Goal: Task Accomplishment & Management: Complete application form

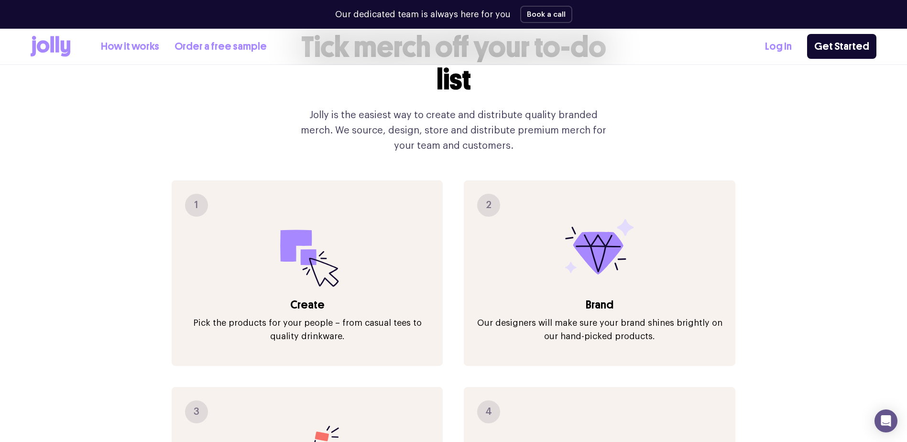
scroll to position [1100, 0]
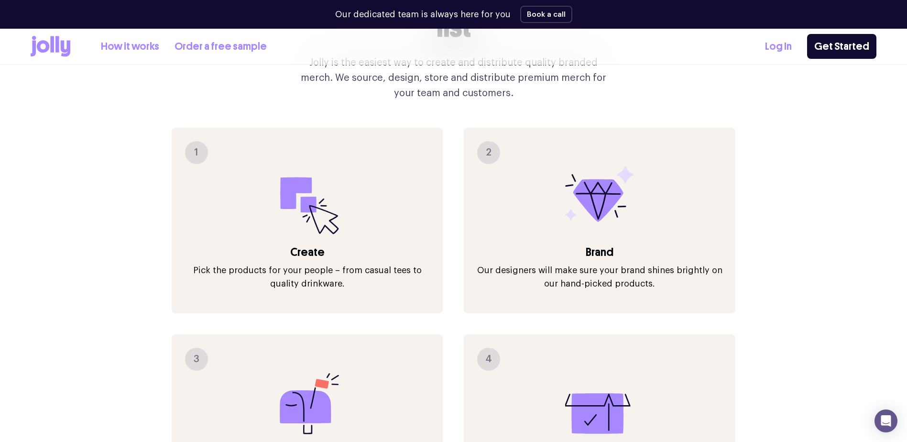
click at [317, 196] on icon at bounding box center [307, 200] width 69 height 69
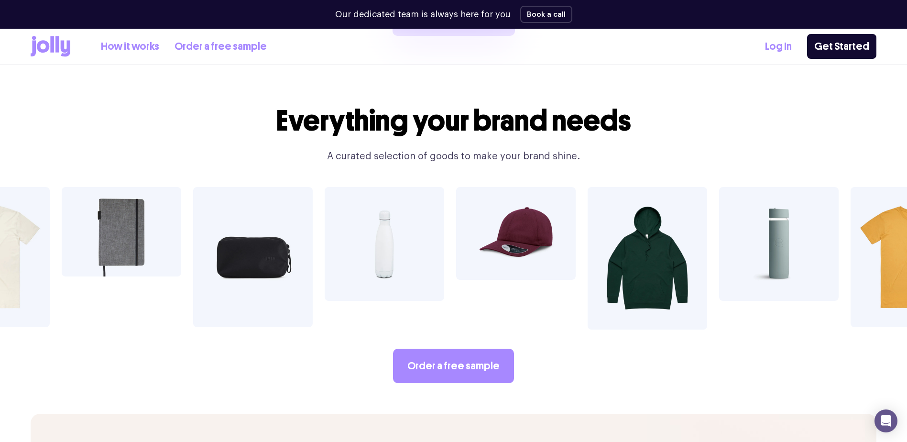
scroll to position [1673, 0]
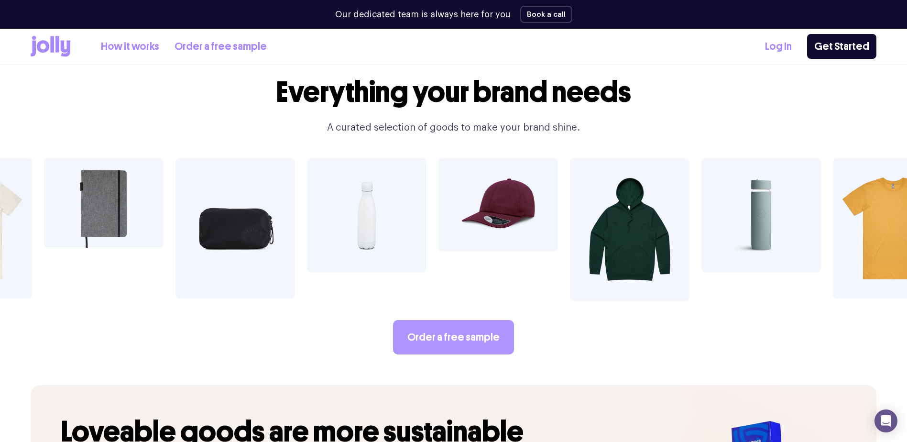
click at [479, 320] on link "Order a free sample" at bounding box center [453, 337] width 121 height 34
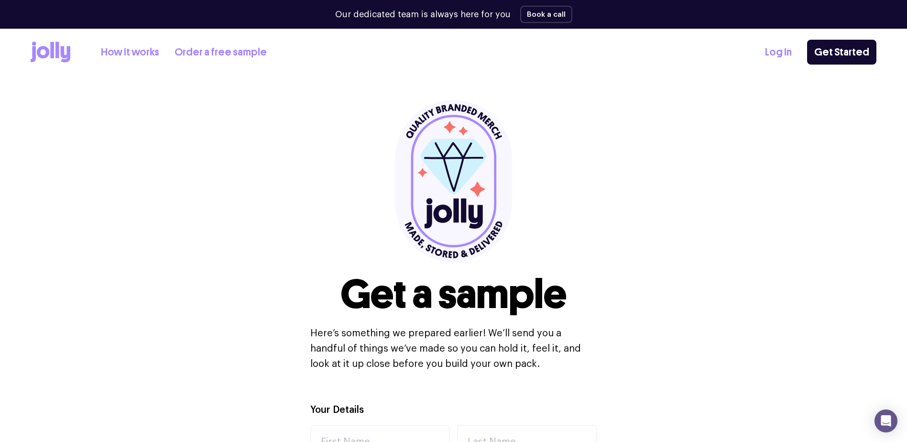
scroll to position [335, 0]
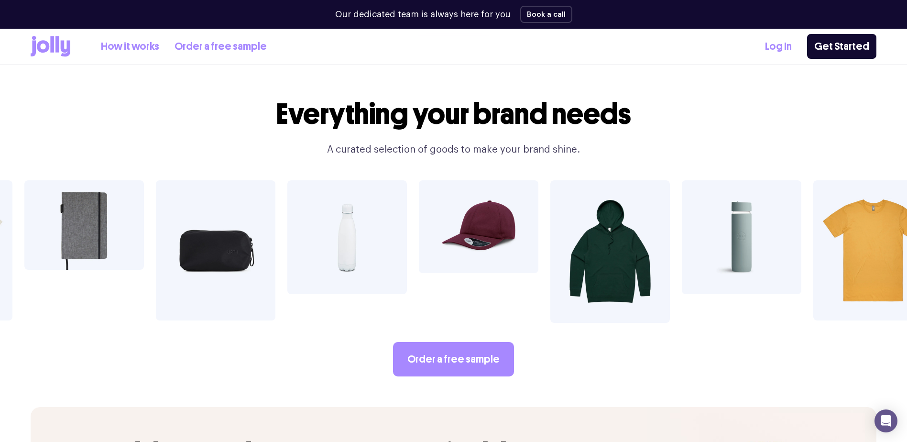
scroll to position [1653, 0]
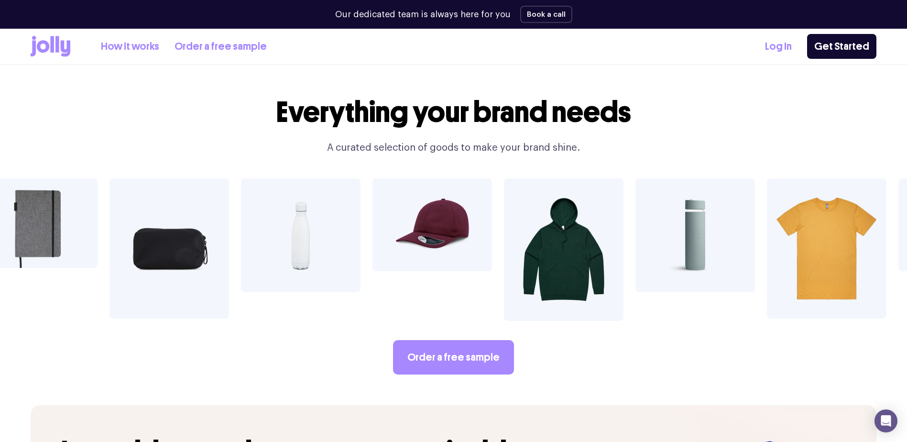
click at [824, 219] on img at bounding box center [827, 248] width 120 height 140
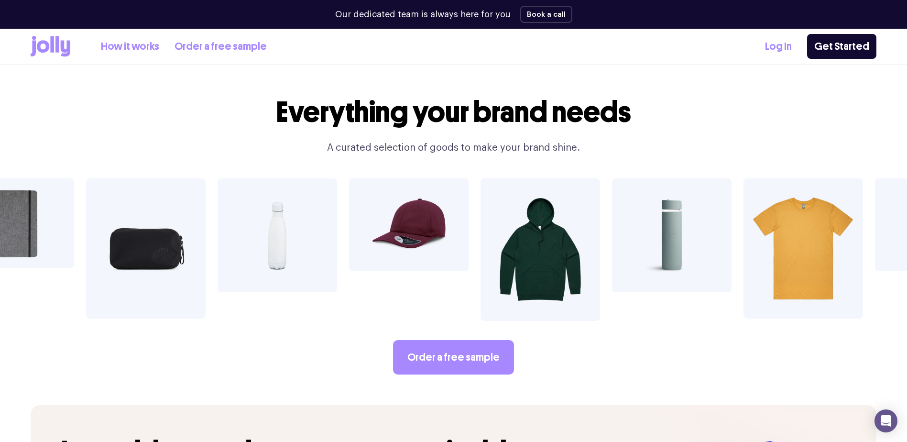
drag, startPoint x: 362, startPoint y: 180, endPoint x: 298, endPoint y: 161, distance: 67.2
click at [362, 180] on img at bounding box center [409, 224] width 120 height 93
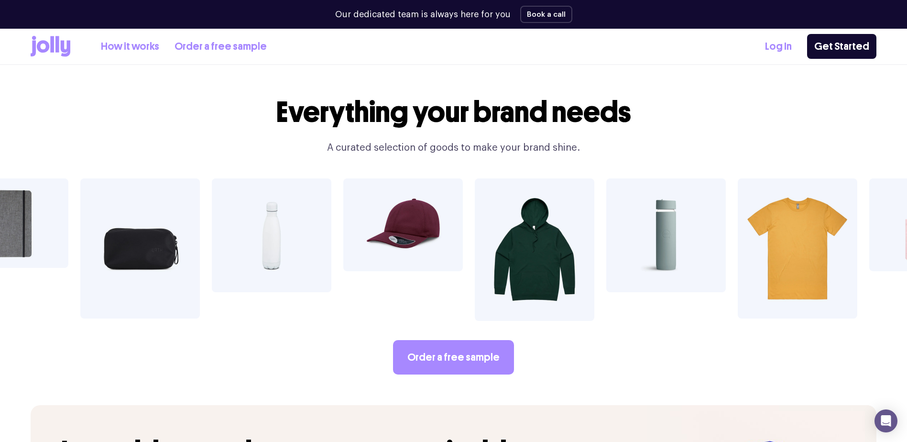
click at [250, 178] on img at bounding box center [272, 235] width 120 height 114
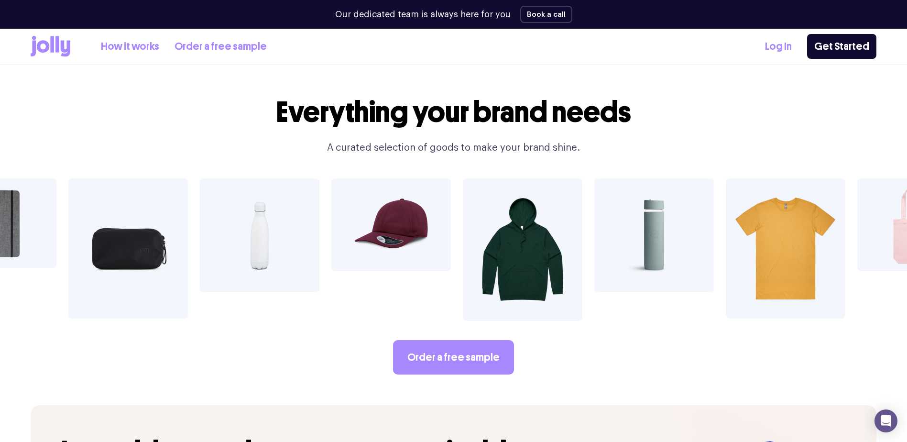
click at [132, 178] on img at bounding box center [128, 248] width 120 height 140
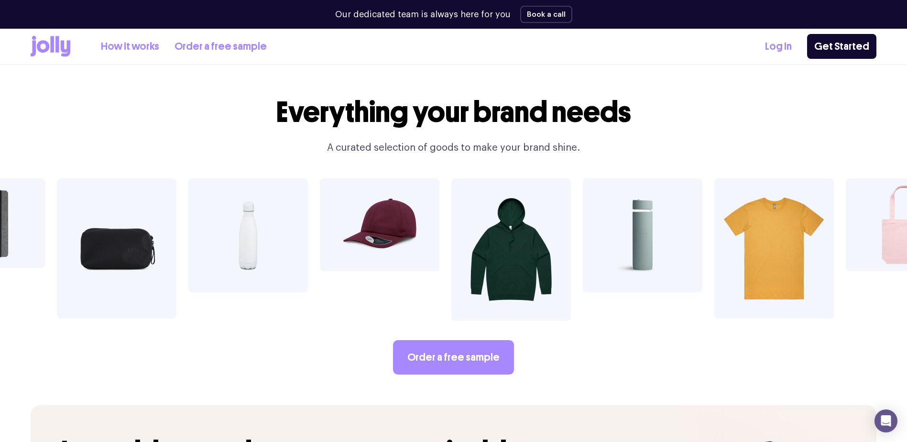
click at [49, 44] on icon at bounding box center [51, 46] width 40 height 21
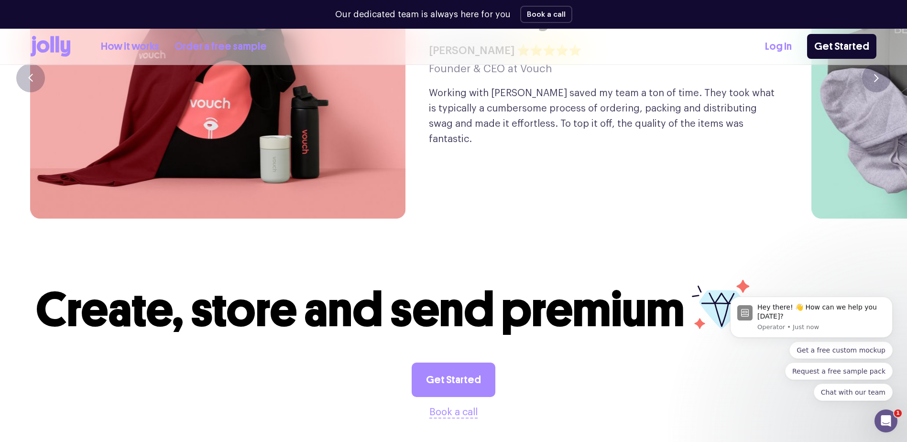
scroll to position [2466, 0]
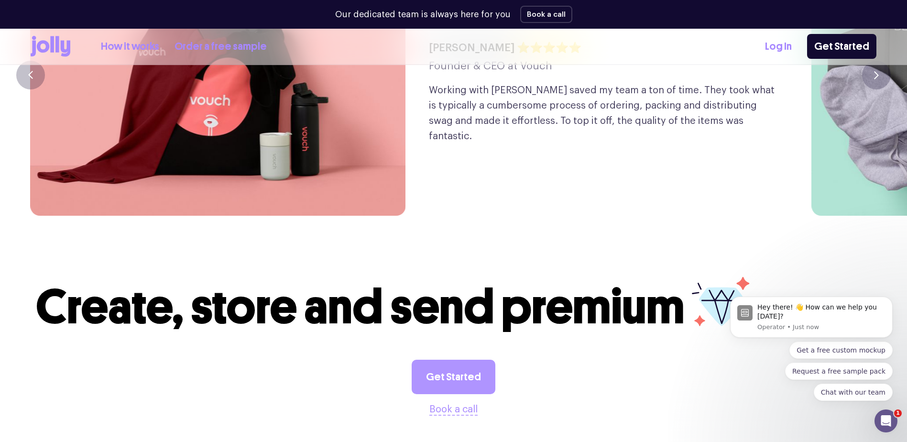
click at [447, 360] on link "Get Started" at bounding box center [454, 377] width 84 height 34
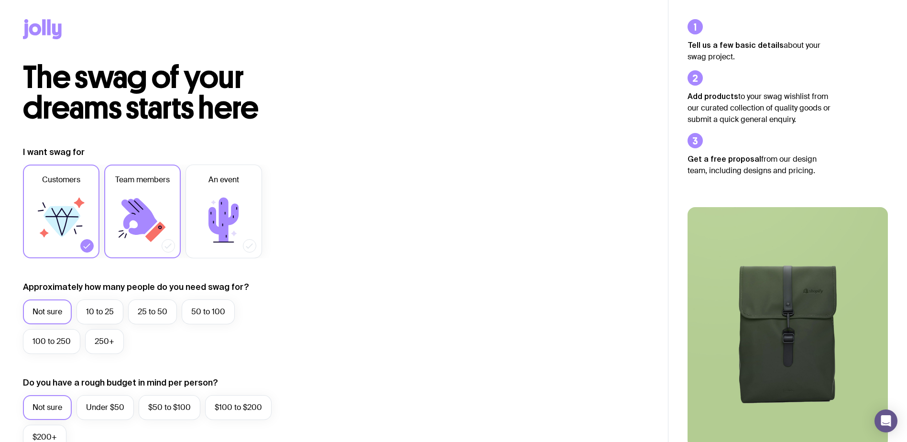
click at [159, 199] on icon at bounding box center [142, 219] width 57 height 57
click at [0, 0] on input "Team members" at bounding box center [0, 0] width 0 height 0
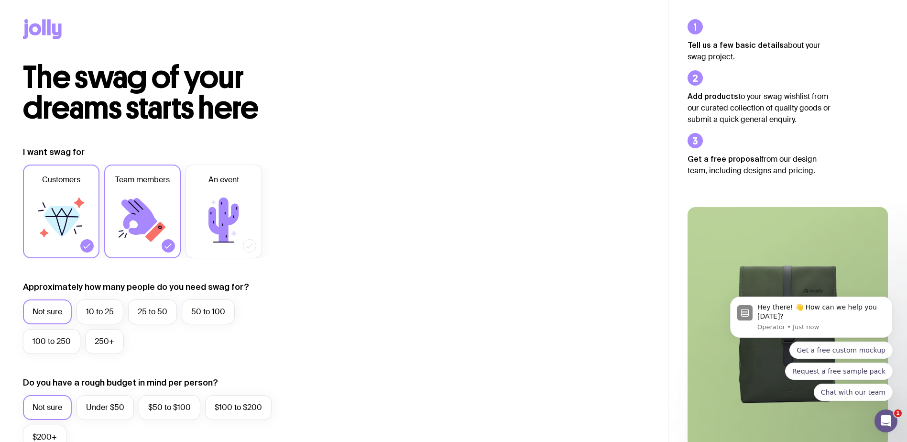
click at [89, 230] on label "Customers" at bounding box center [61, 211] width 76 height 94
click at [0, 0] on input "Customers" at bounding box center [0, 0] width 0 height 0
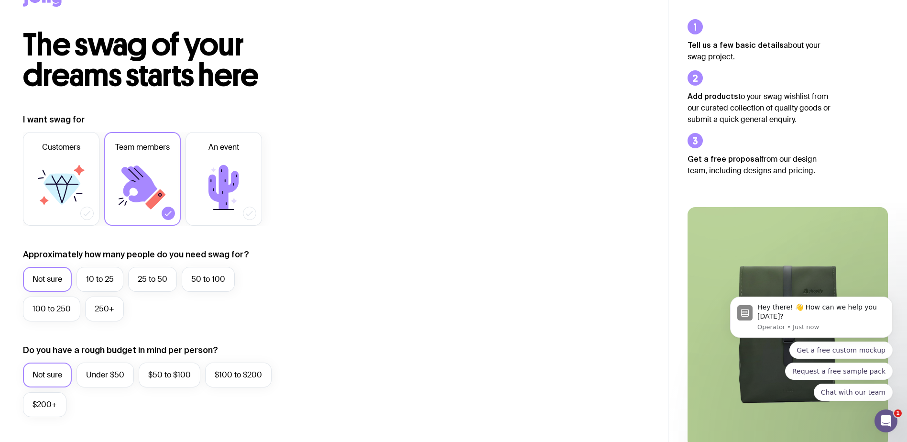
scroll to position [48, 0]
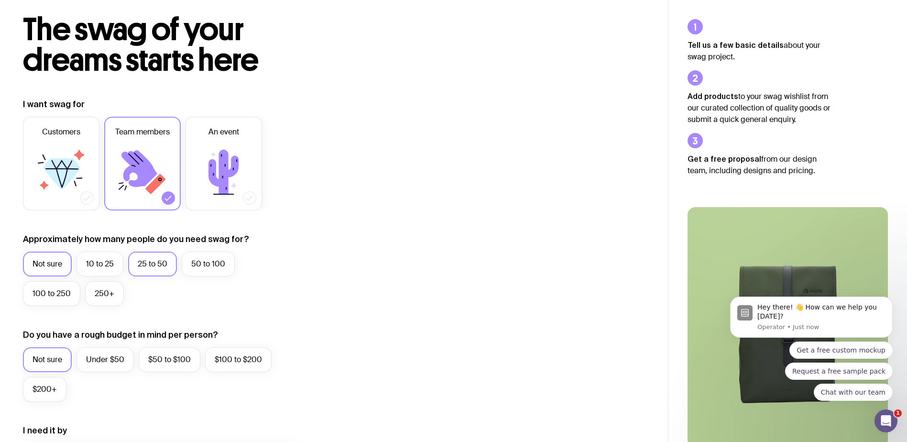
click at [148, 267] on label "25 to 50" at bounding box center [152, 263] width 49 height 25
click at [0, 0] on input "25 to 50" at bounding box center [0, 0] width 0 height 0
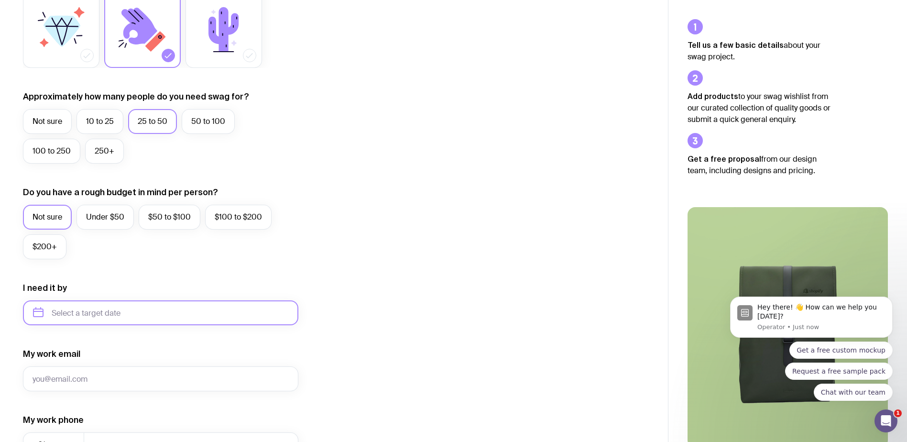
scroll to position [191, 0]
click at [162, 226] on label "$50 to $100" at bounding box center [170, 216] width 62 height 25
click at [0, 0] on input "$50 to $100" at bounding box center [0, 0] width 0 height 0
click at [112, 211] on label "Under $50" at bounding box center [104, 216] width 57 height 25
click at [0, 0] on input "Under $50" at bounding box center [0, 0] width 0 height 0
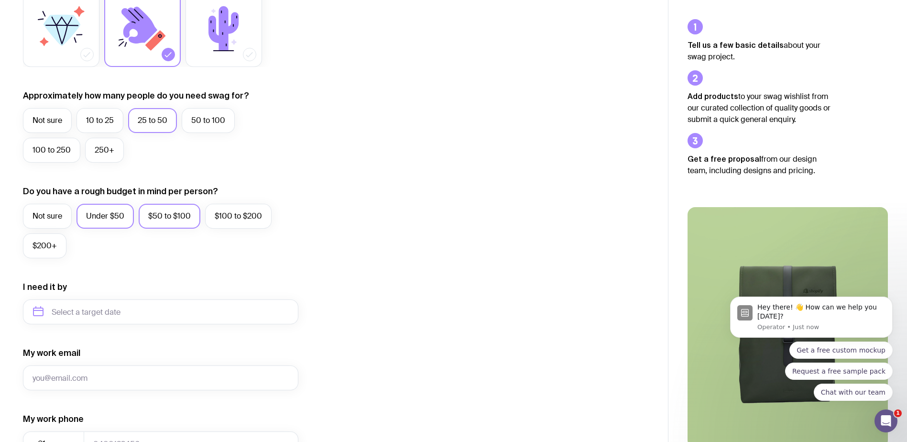
click at [167, 217] on label "$50 to $100" at bounding box center [170, 216] width 62 height 25
click at [0, 0] on input "$50 to $100" at bounding box center [0, 0] width 0 height 0
click at [81, 321] on input "text" at bounding box center [160, 311] width 275 height 25
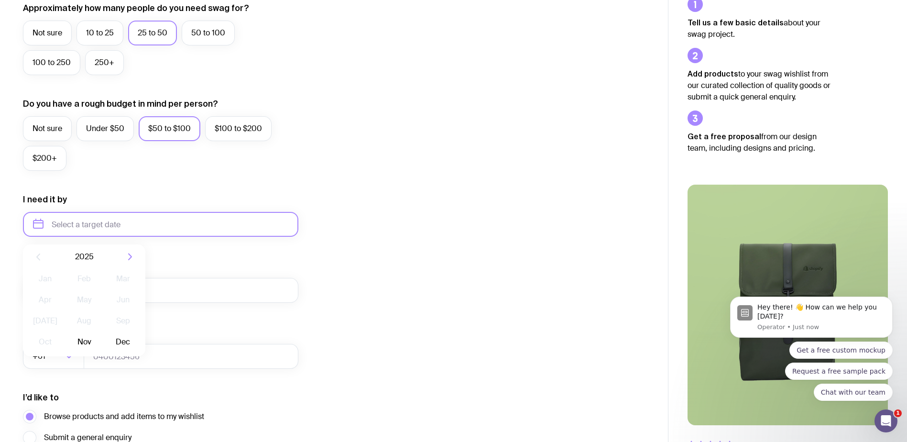
scroll to position [287, 0]
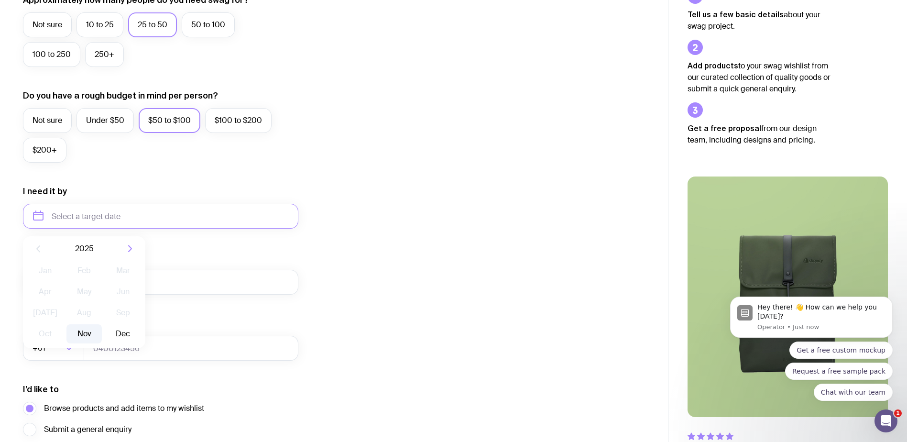
click at [87, 334] on button "Nov" at bounding box center [83, 333] width 35 height 19
type input "[DATE]"
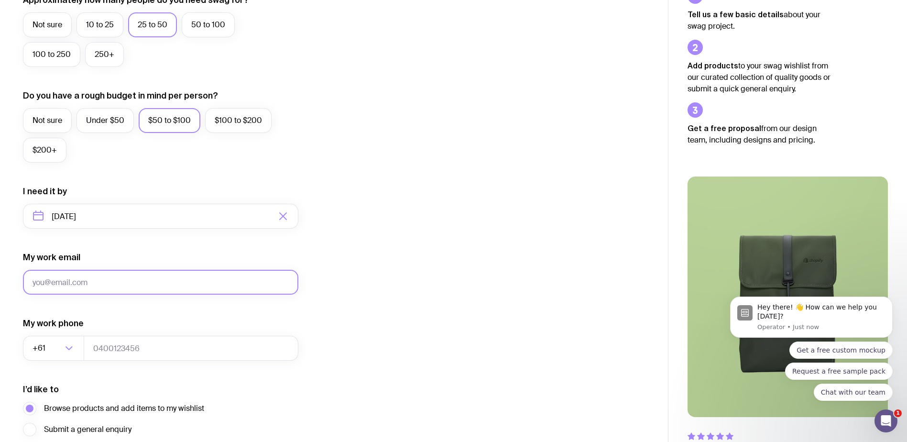
click at [93, 284] on input "My work email" at bounding box center [160, 282] width 275 height 25
type input "[EMAIL_ADDRESS][DOMAIN_NAME]"
type input "0427838808"
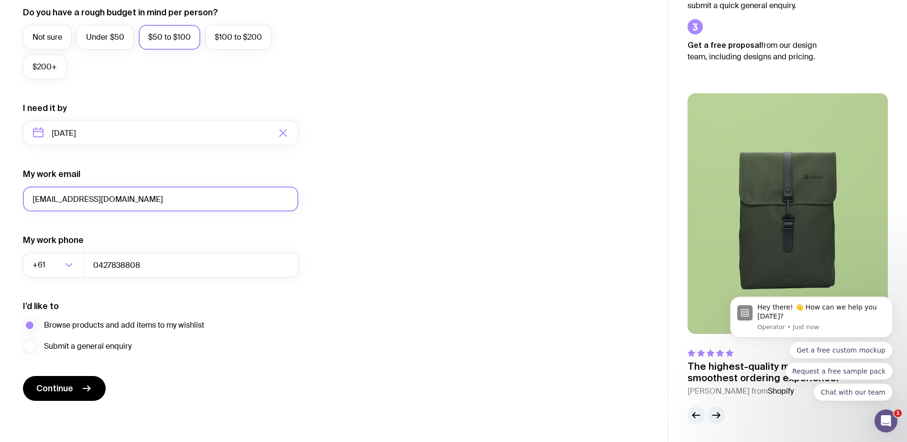
scroll to position [371, 0]
click at [88, 392] on icon "submit" at bounding box center [86, 387] width 11 height 11
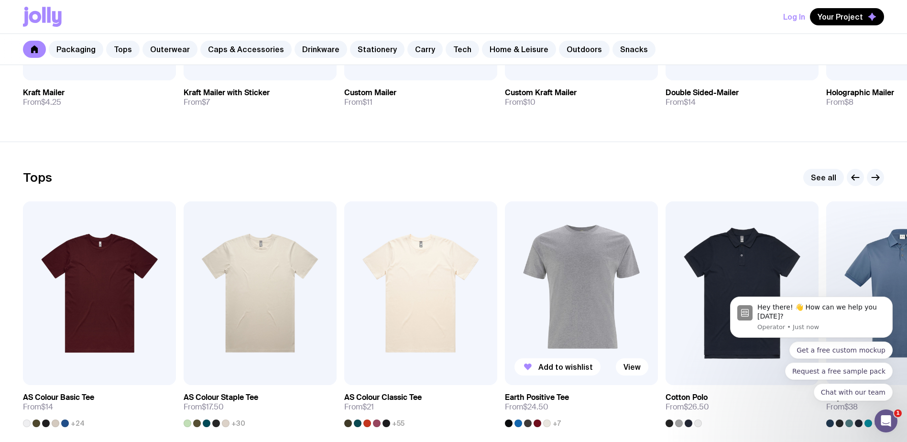
scroll to position [382, 0]
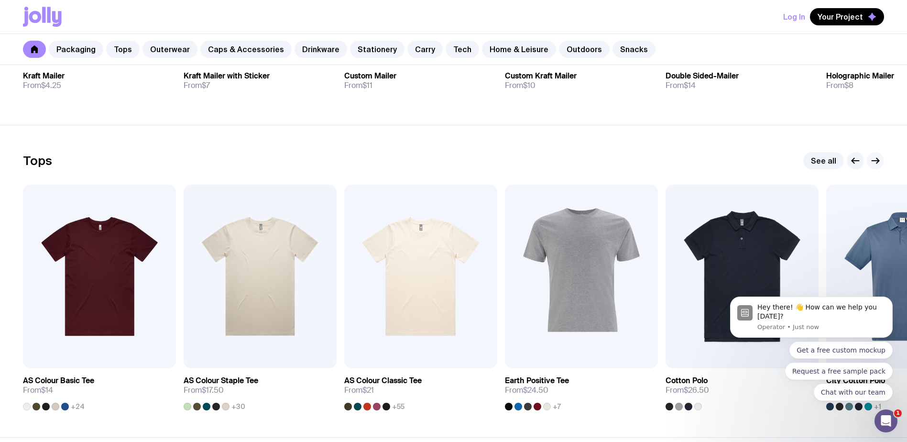
click at [877, 161] on icon "button" at bounding box center [875, 161] width 7 height 0
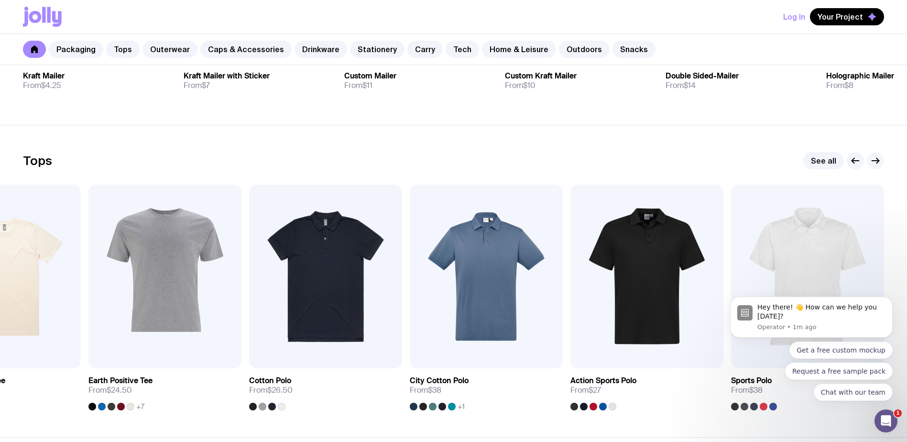
click at [879, 163] on icon "button" at bounding box center [875, 160] width 11 height 11
click at [884, 422] on icon "Open Intercom Messenger" at bounding box center [885, 420] width 16 height 16
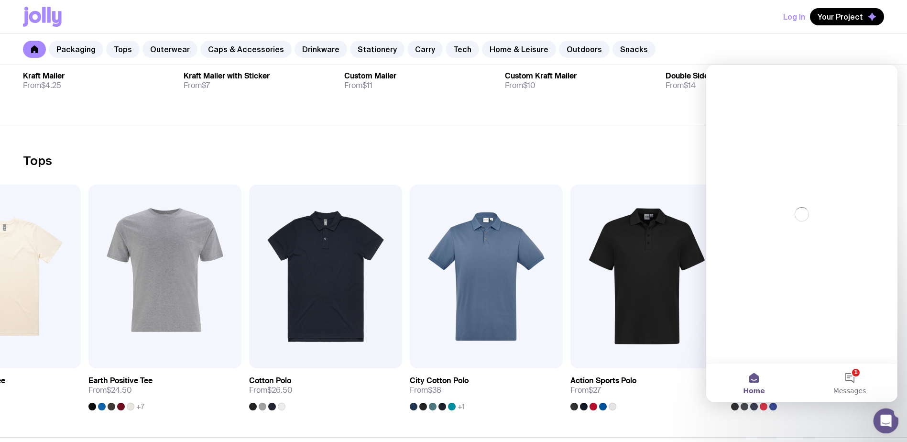
scroll to position [0, 0]
click at [884, 421] on icon "Close Intercom Messenger" at bounding box center [884, 419] width 11 height 11
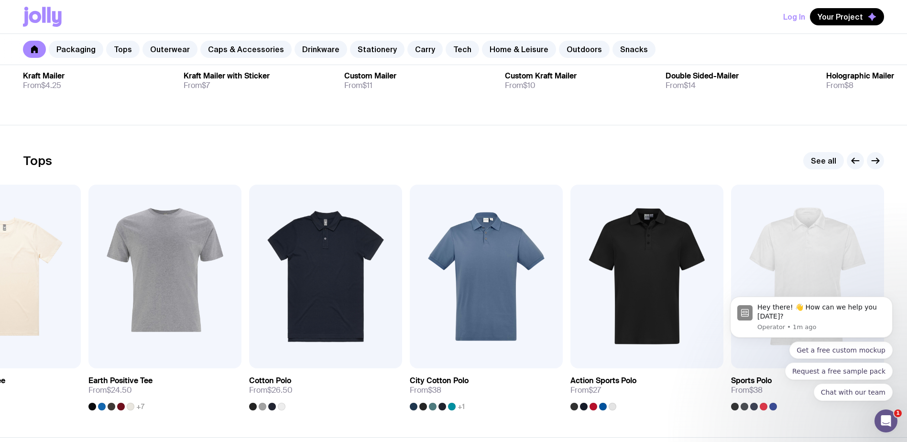
click at [720, 173] on div "Tops See all Add to wishlist View AS Colour Basic Tee From $14 +24 Add to wishl…" at bounding box center [453, 281] width 861 height 258
click at [375, 349] on link "View" at bounding box center [376, 349] width 33 height 17
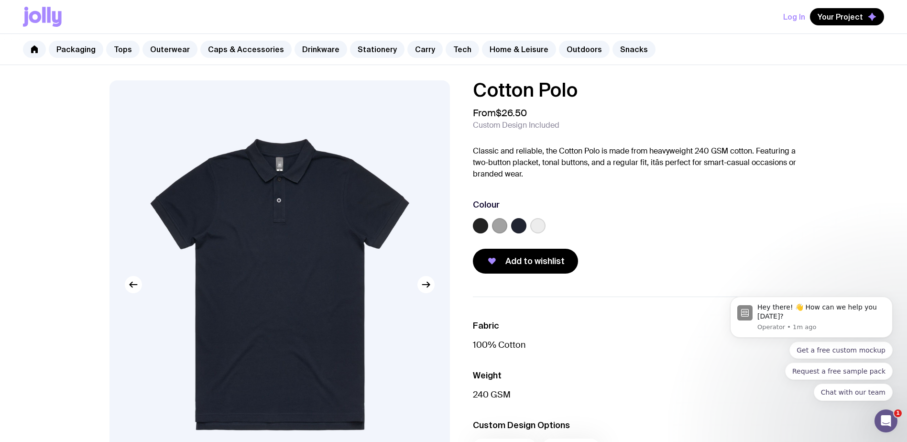
click at [499, 227] on label at bounding box center [499, 225] width 15 height 15
click at [0, 0] on input "radio" at bounding box center [0, 0] width 0 height 0
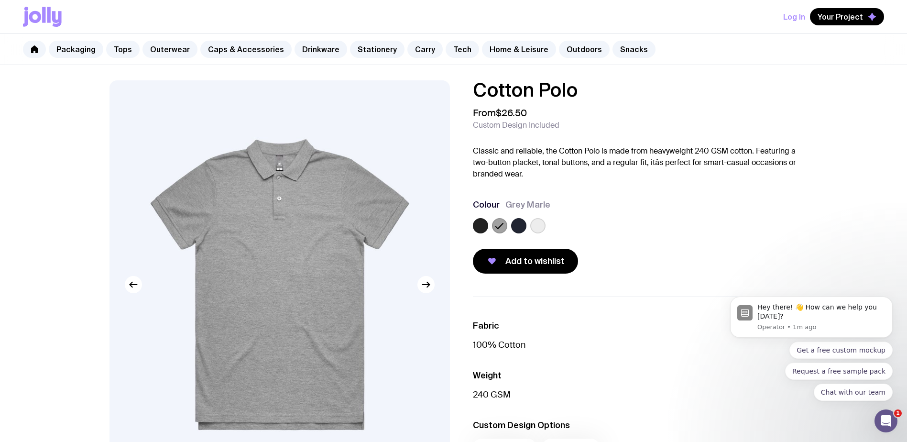
click at [520, 222] on label at bounding box center [518, 225] width 15 height 15
click at [0, 0] on input "radio" at bounding box center [0, 0] width 0 height 0
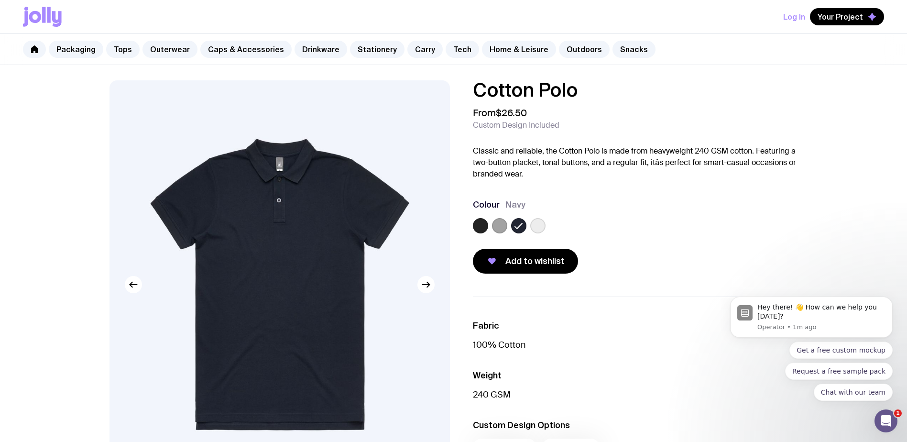
click at [537, 225] on label at bounding box center [537, 225] width 15 height 15
click at [0, 0] on input "radio" at bounding box center [0, 0] width 0 height 0
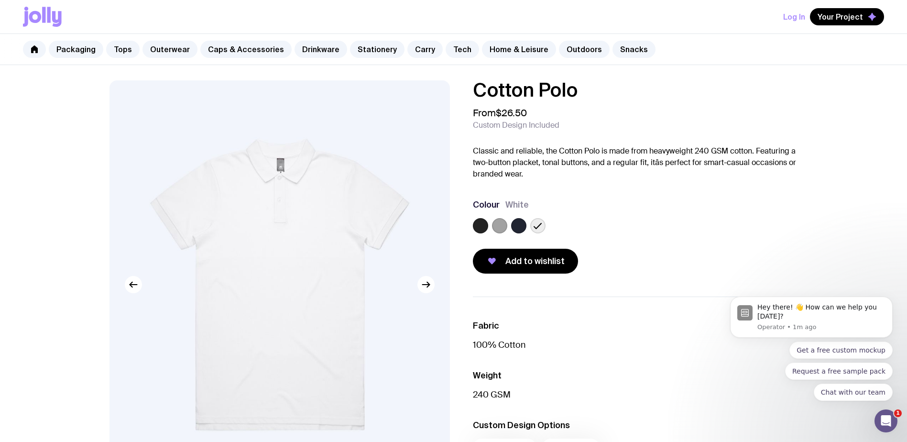
click at [482, 224] on label at bounding box center [480, 225] width 15 height 15
click at [0, 0] on input "radio" at bounding box center [0, 0] width 0 height 0
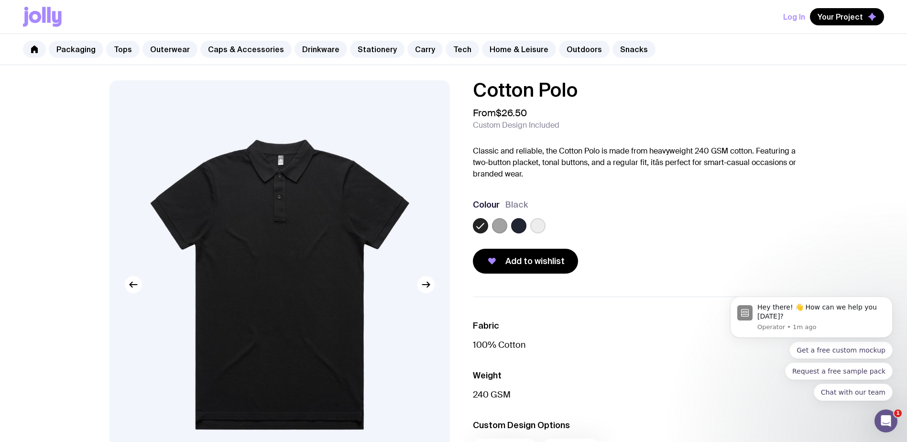
click at [500, 227] on label at bounding box center [499, 225] width 15 height 15
click at [0, 0] on input "radio" at bounding box center [0, 0] width 0 height 0
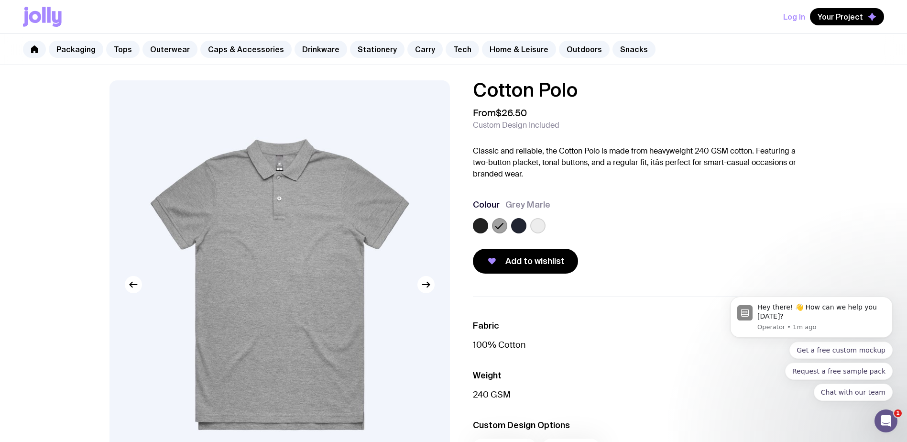
click at [522, 229] on label at bounding box center [518, 225] width 15 height 15
click at [0, 0] on input "radio" at bounding box center [0, 0] width 0 height 0
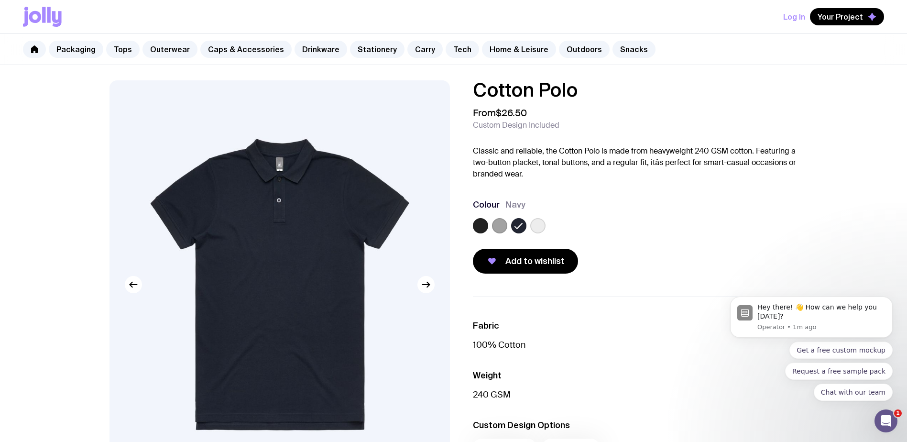
click at [479, 228] on label at bounding box center [480, 225] width 15 height 15
click at [0, 0] on input "radio" at bounding box center [0, 0] width 0 height 0
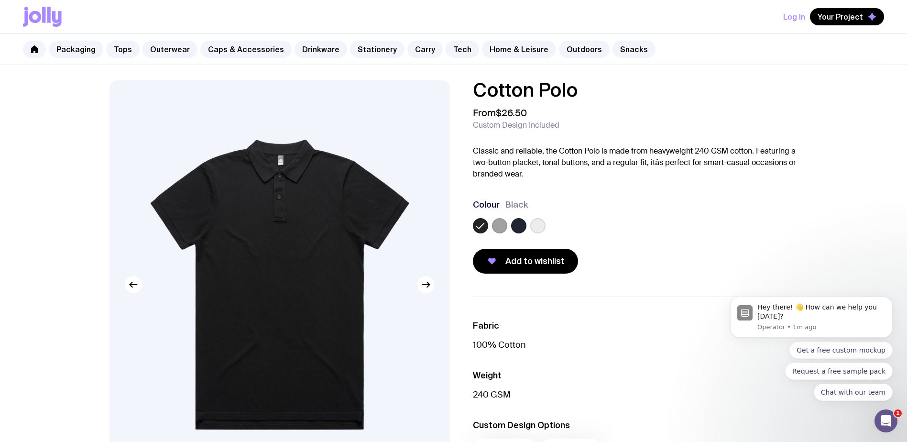
click at [500, 228] on label at bounding box center [499, 225] width 15 height 15
click at [0, 0] on input "radio" at bounding box center [0, 0] width 0 height 0
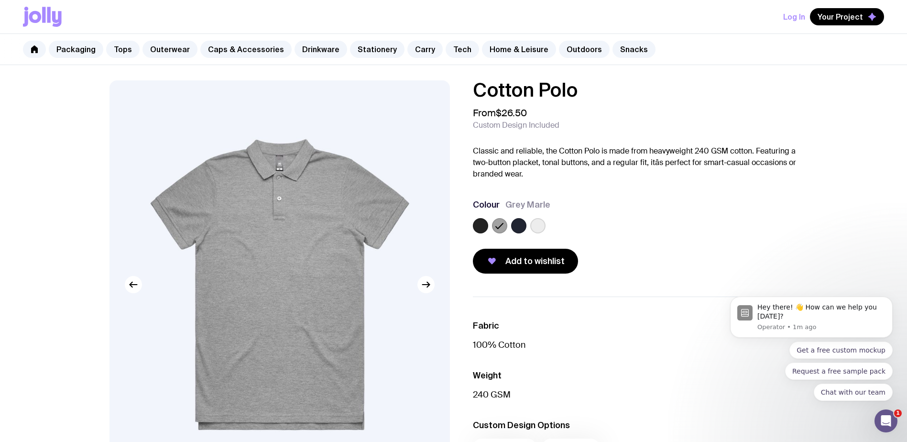
click at [521, 226] on label at bounding box center [518, 225] width 15 height 15
click at [0, 0] on input "radio" at bounding box center [0, 0] width 0 height 0
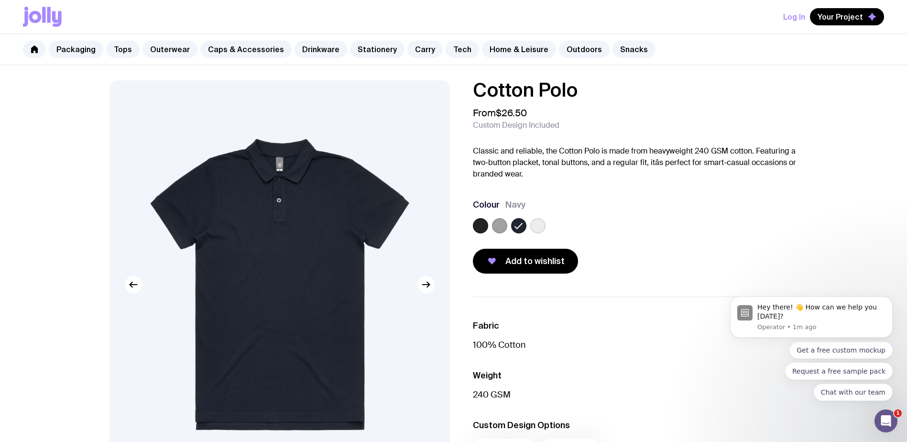
click at [530, 226] on label at bounding box center [537, 225] width 15 height 15
click at [0, 0] on input "radio" at bounding box center [0, 0] width 0 height 0
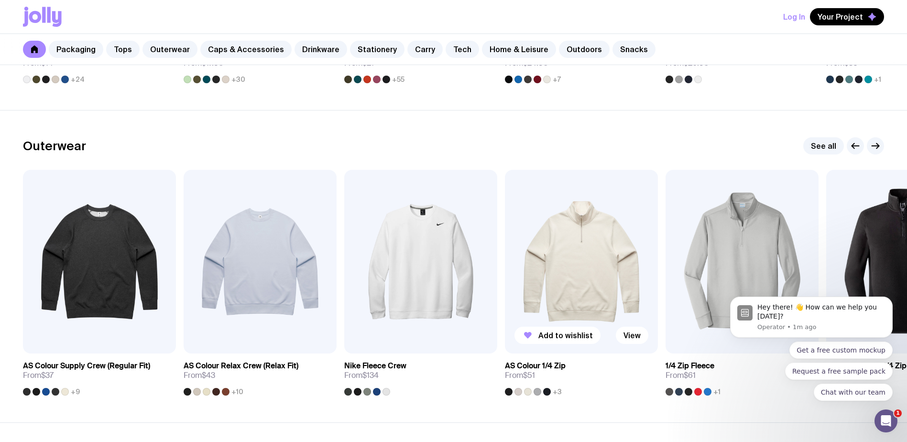
scroll to position [717, 0]
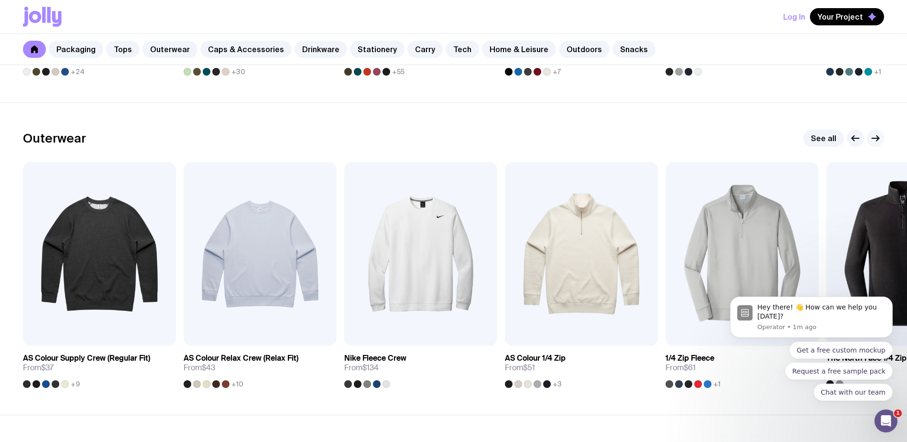
click at [880, 138] on icon "button" at bounding box center [875, 137] width 11 height 11
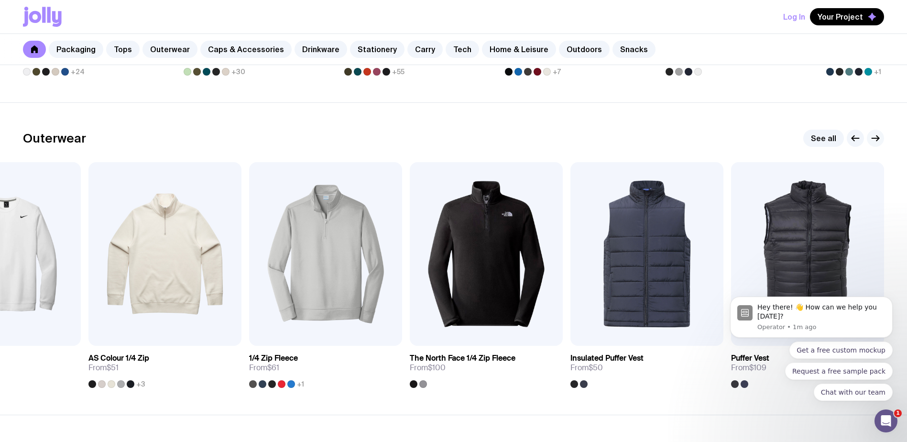
click at [880, 138] on icon "button" at bounding box center [875, 137] width 11 height 11
click at [888, 300] on icon "Dismiss notification" at bounding box center [889, 298] width 3 height 3
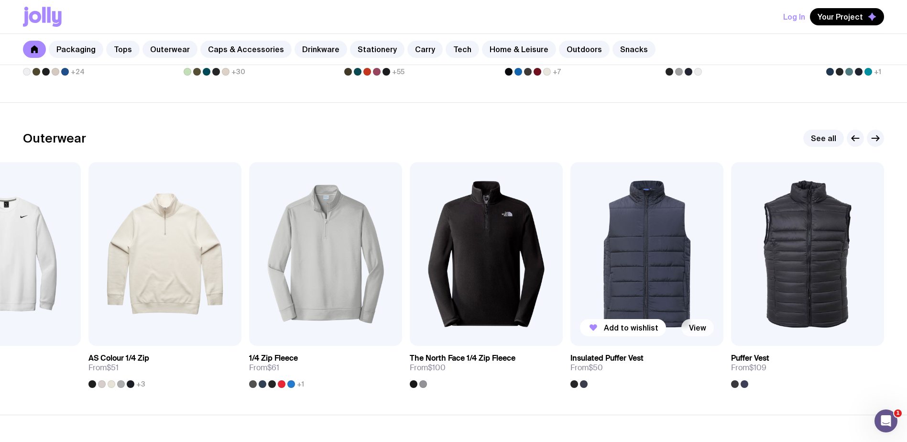
click at [699, 325] on link "View" at bounding box center [697, 327] width 33 height 17
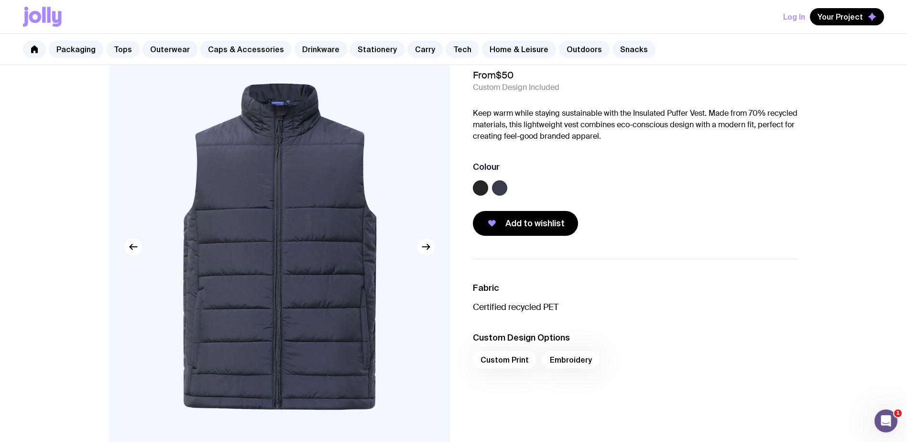
scroll to position [48, 0]
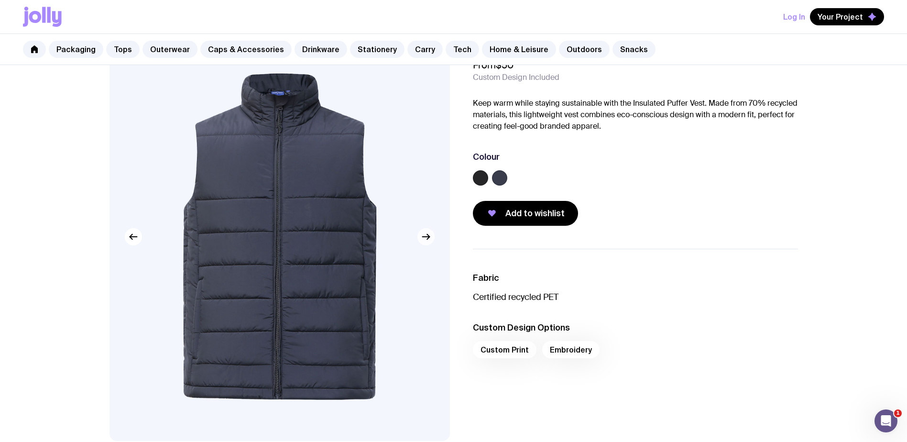
click at [426, 241] on icon "button" at bounding box center [425, 236] width 11 height 11
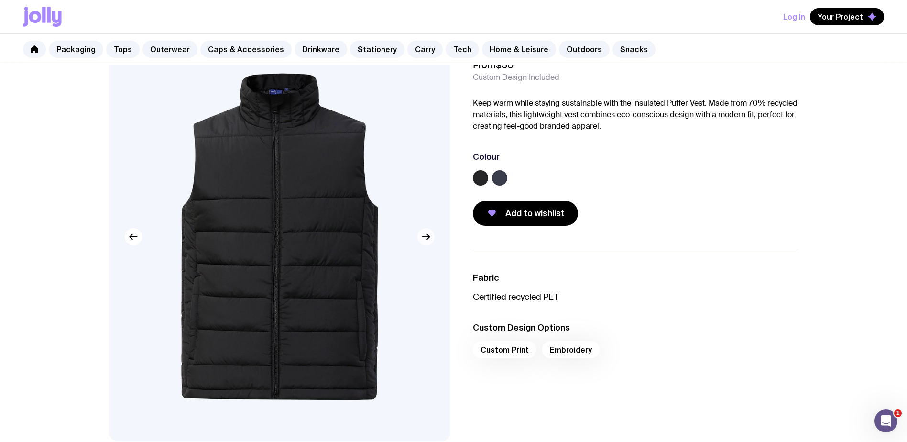
click at [426, 241] on icon "button" at bounding box center [425, 236] width 11 height 11
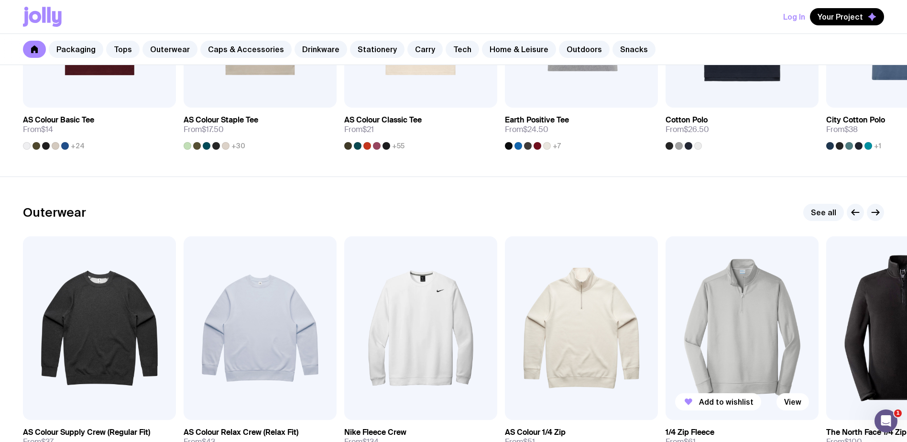
scroll to position [733, 0]
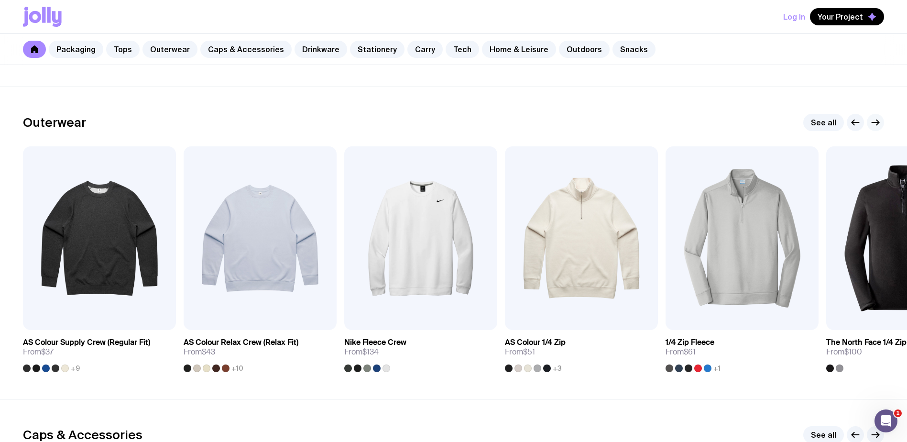
click at [873, 126] on icon "button" at bounding box center [875, 122] width 11 height 11
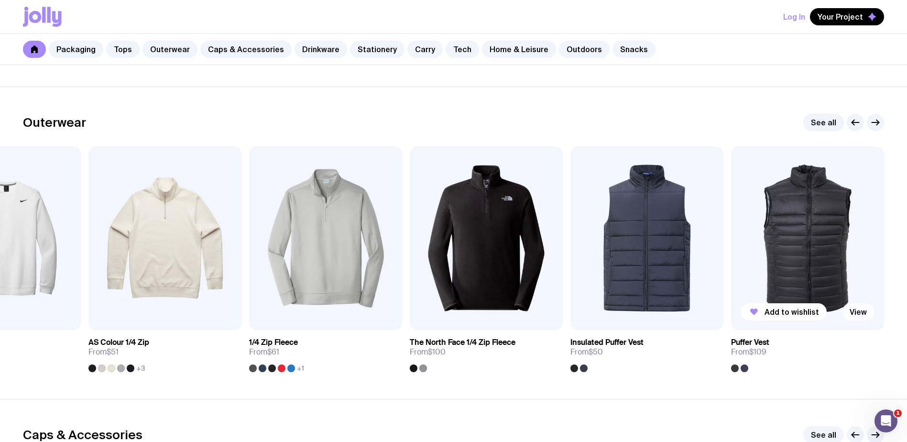
click at [851, 308] on link "View" at bounding box center [858, 311] width 33 height 17
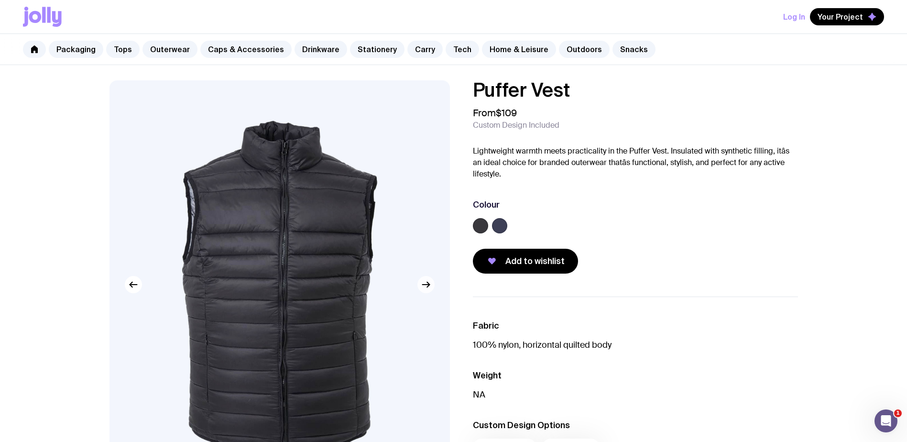
click at [425, 284] on icon "button" at bounding box center [425, 284] width 11 height 11
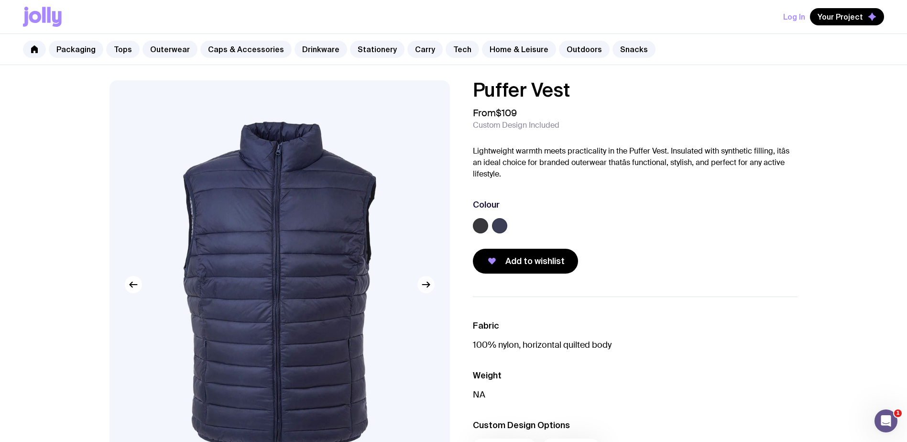
click at [425, 284] on icon "button" at bounding box center [425, 284] width 11 height 11
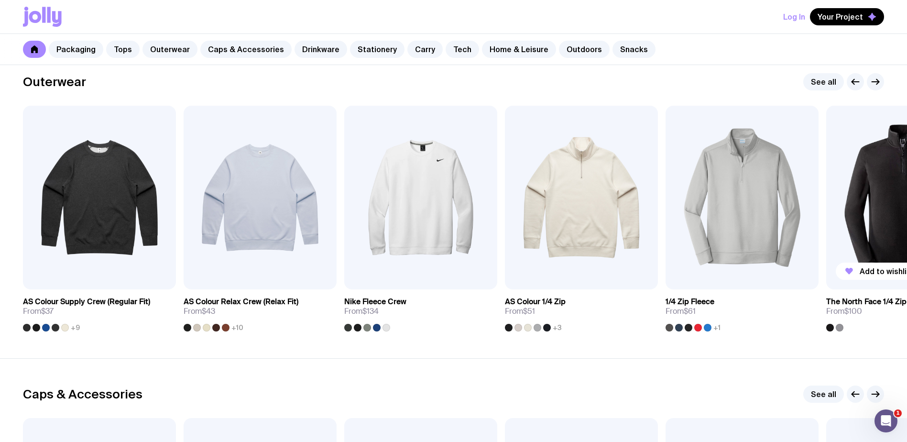
scroll to position [781, 0]
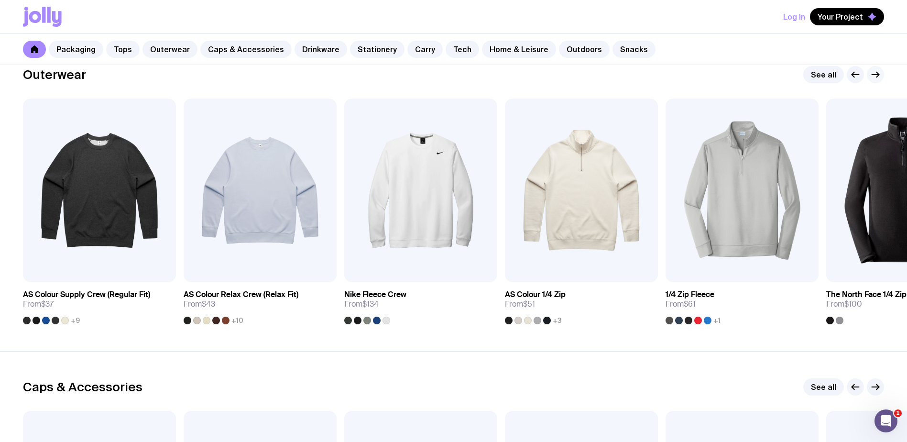
click at [880, 75] on icon "button" at bounding box center [875, 74] width 11 height 11
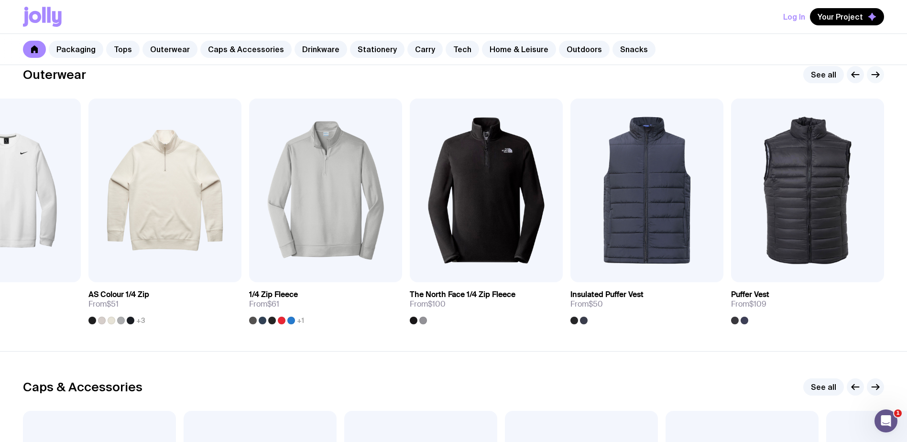
click at [880, 75] on icon "button" at bounding box center [875, 74] width 11 height 11
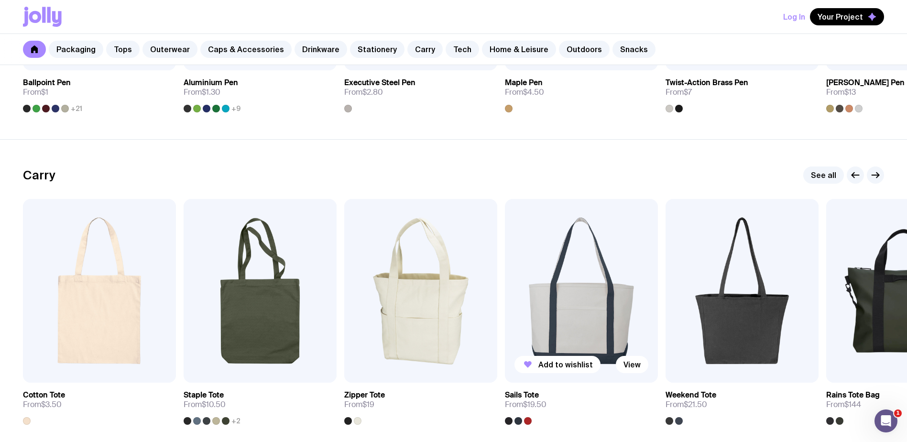
scroll to position [1976, 0]
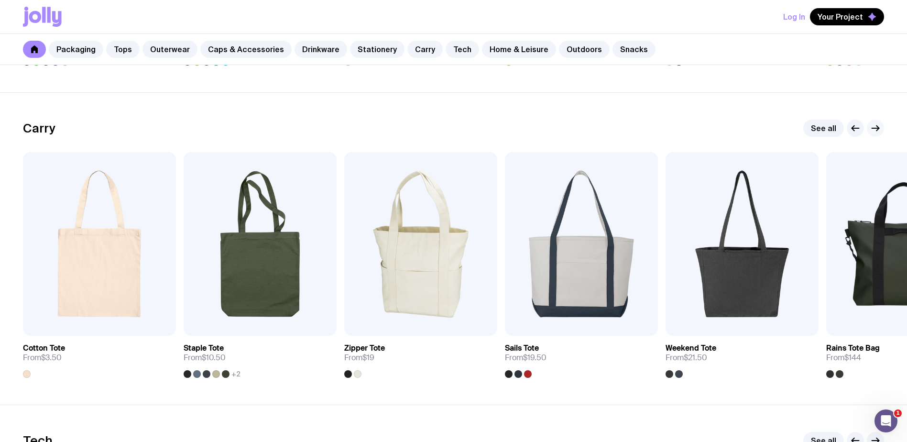
click at [872, 129] on icon "button" at bounding box center [875, 127] width 11 height 11
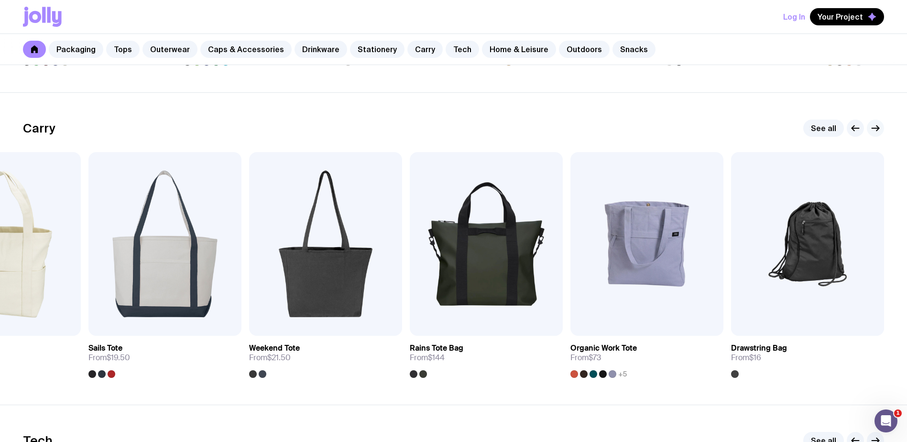
click at [873, 129] on icon "button" at bounding box center [875, 127] width 11 height 11
click at [879, 126] on icon "button" at bounding box center [875, 127] width 11 height 11
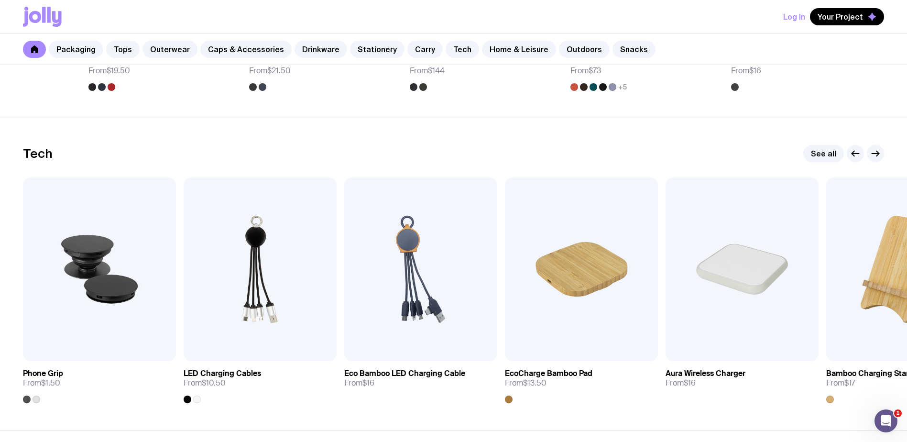
scroll to position [2311, 0]
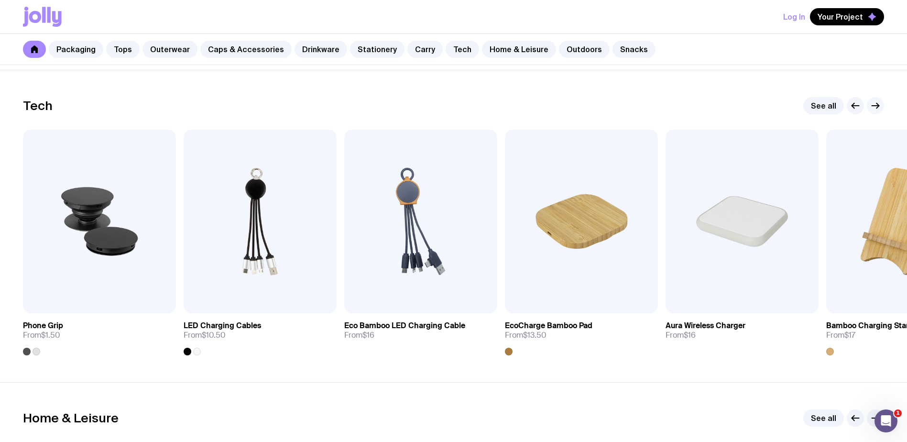
click at [881, 105] on icon "button" at bounding box center [875, 105] width 11 height 11
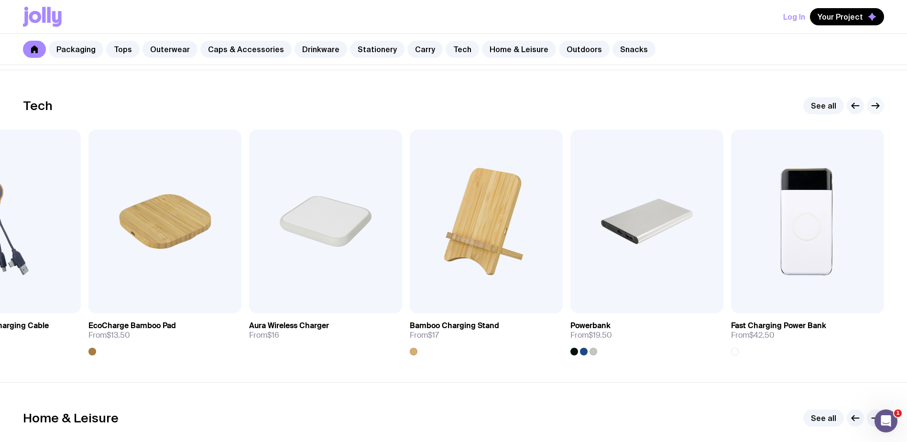
click at [877, 106] on icon "button" at bounding box center [875, 106] width 7 height 0
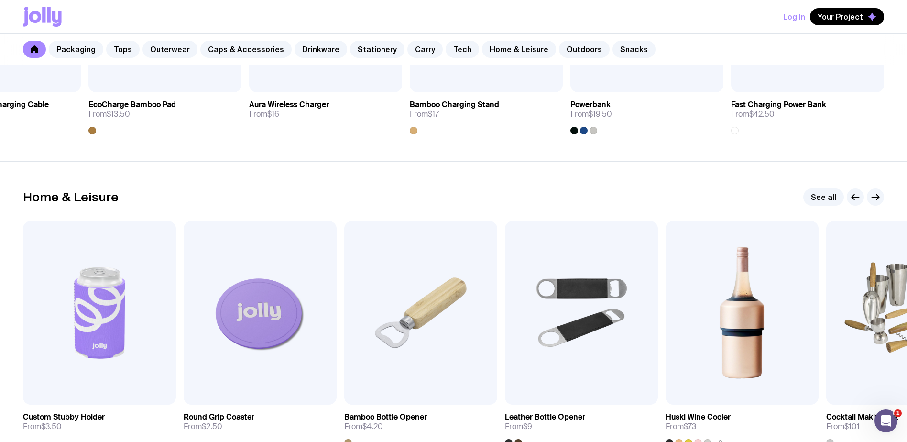
scroll to position [2550, 0]
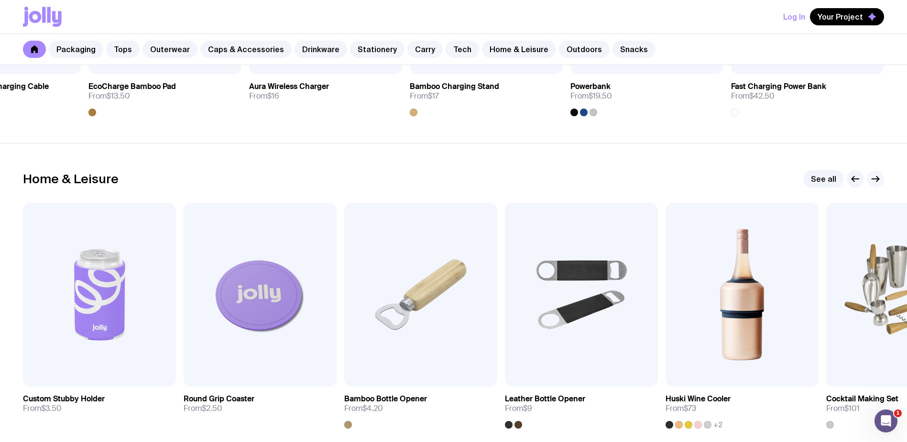
click at [877, 182] on icon "button" at bounding box center [875, 178] width 11 height 11
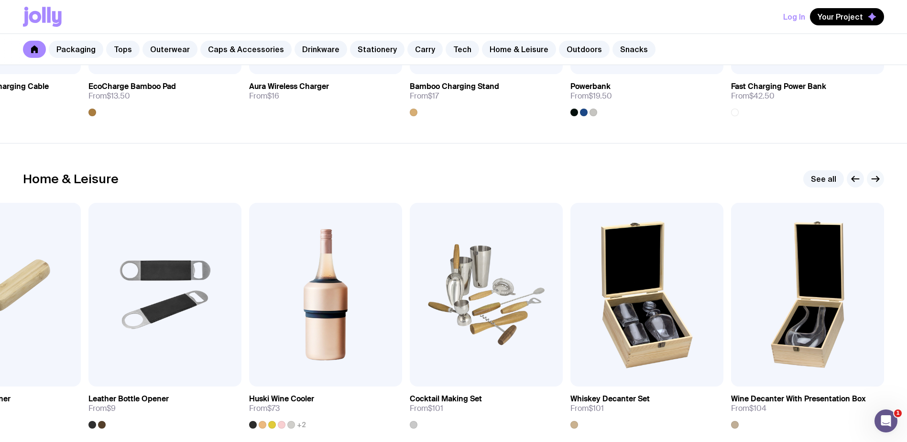
click at [877, 182] on icon "button" at bounding box center [875, 178] width 11 height 11
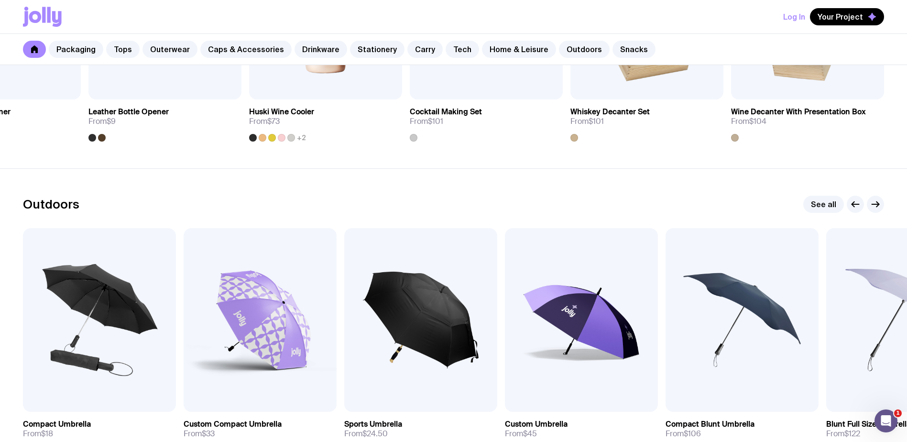
scroll to position [2884, 0]
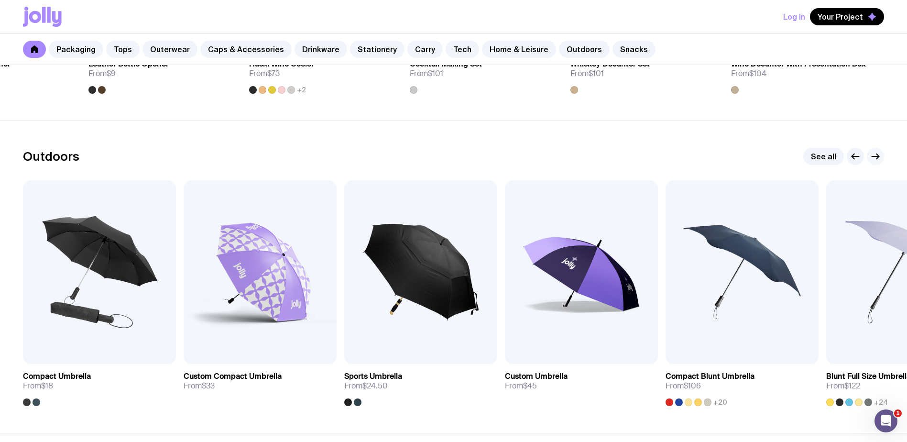
click at [872, 156] on icon "button" at bounding box center [875, 156] width 7 height 0
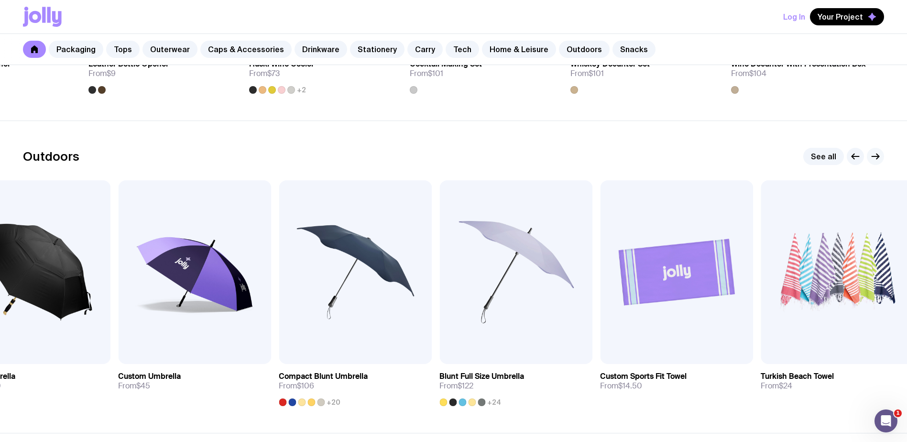
click at [872, 156] on icon "button" at bounding box center [875, 156] width 7 height 0
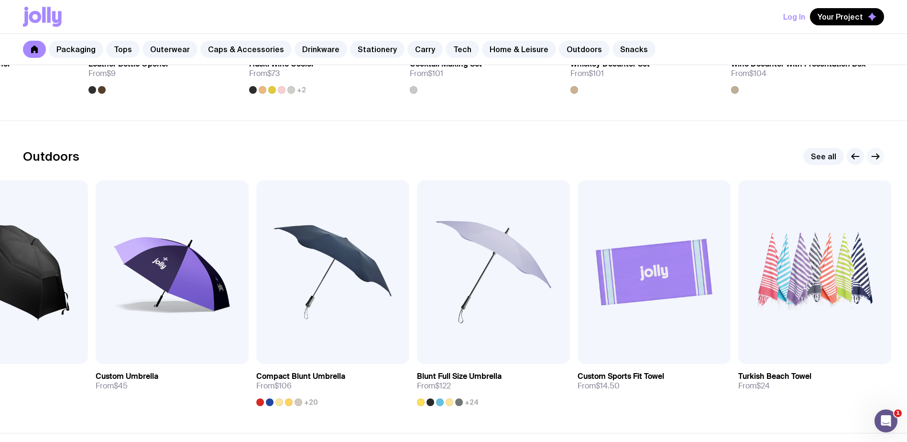
click at [872, 156] on icon "button" at bounding box center [875, 156] width 7 height 0
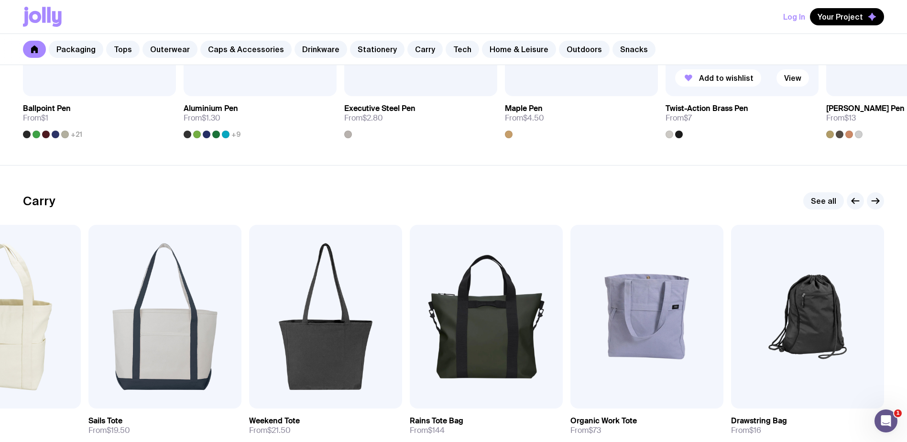
scroll to position [1763, 0]
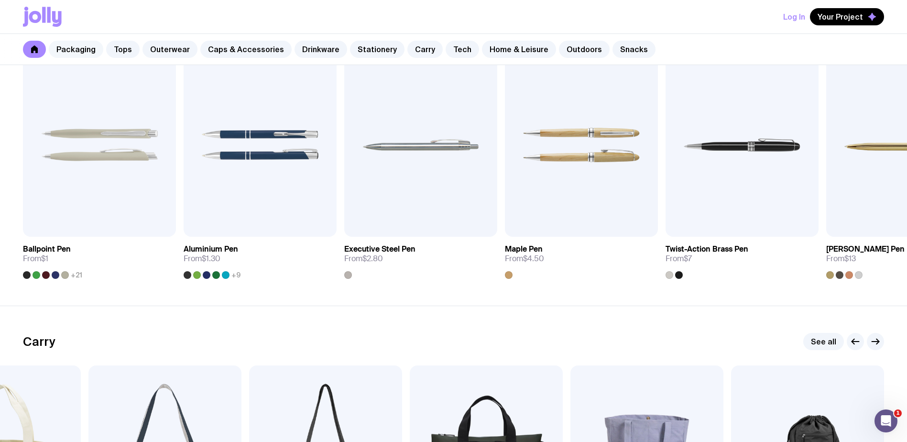
click at [72, 52] on link "Packaging" at bounding box center [76, 49] width 55 height 17
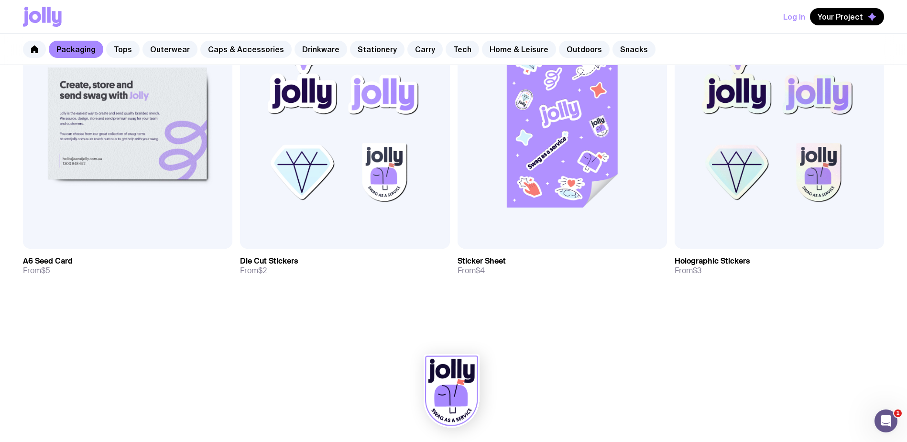
scroll to position [1213, 0]
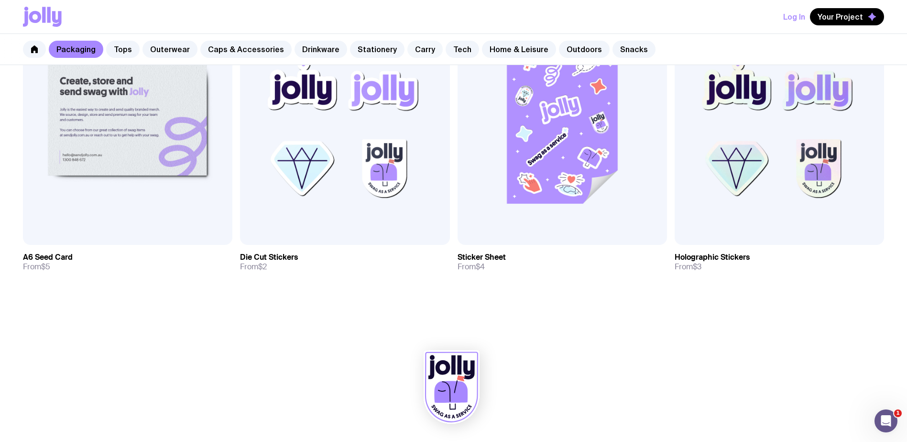
click at [411, 49] on link "Carry" at bounding box center [424, 49] width 35 height 17
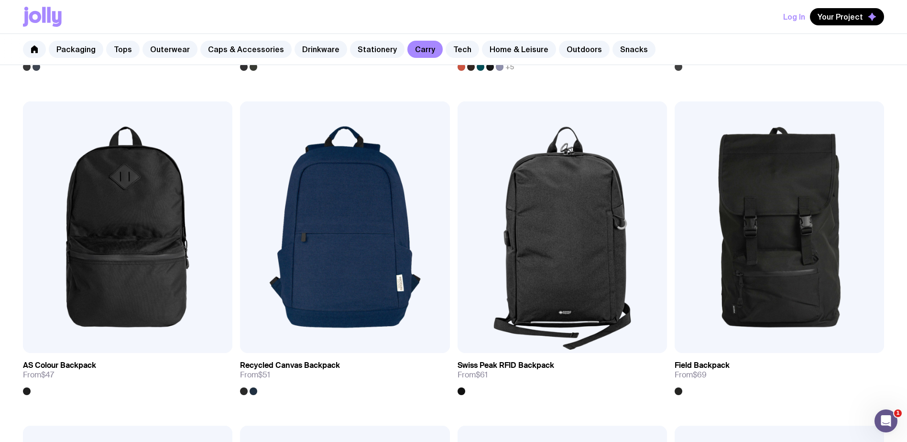
scroll to position [813, 0]
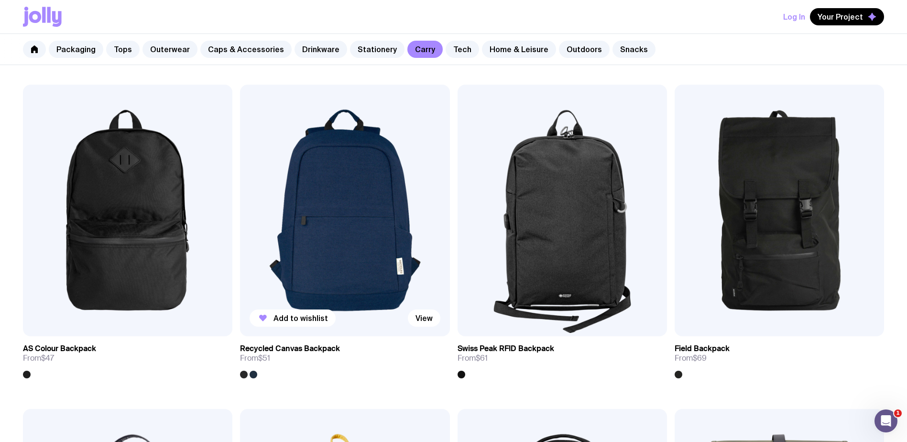
click at [349, 224] on img at bounding box center [344, 210] width 209 height 251
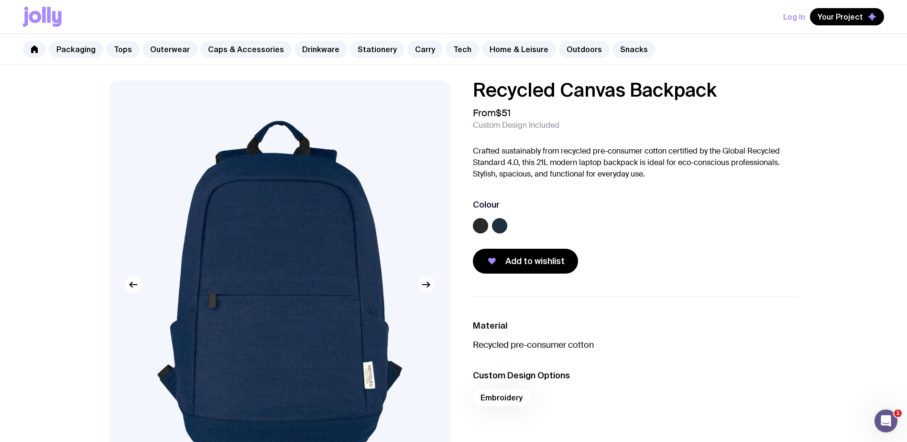
click at [430, 288] on icon "button" at bounding box center [425, 284] width 11 height 11
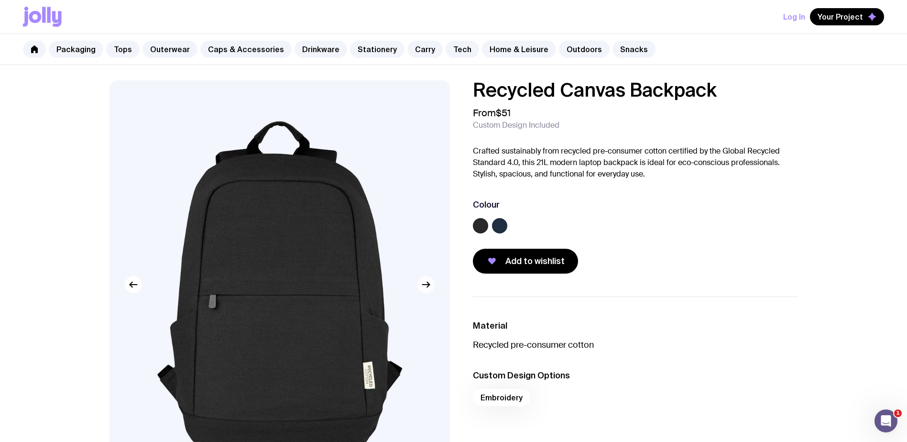
click at [430, 288] on icon "button" at bounding box center [425, 284] width 11 height 11
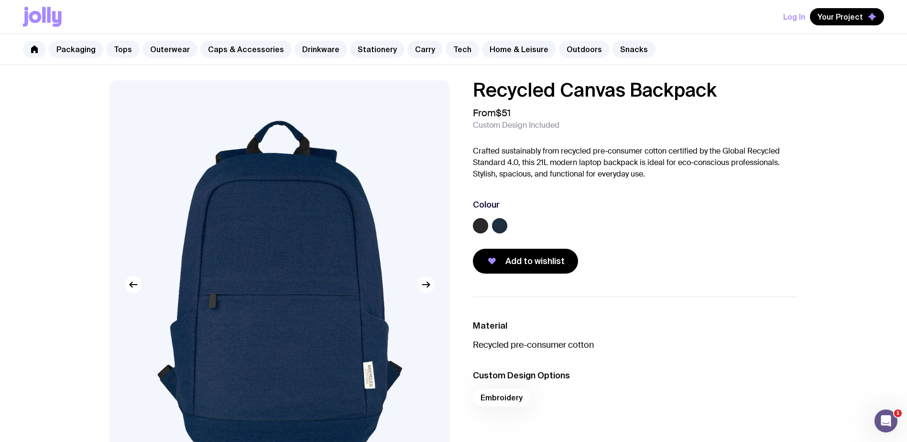
click at [430, 288] on icon "button" at bounding box center [425, 284] width 11 height 11
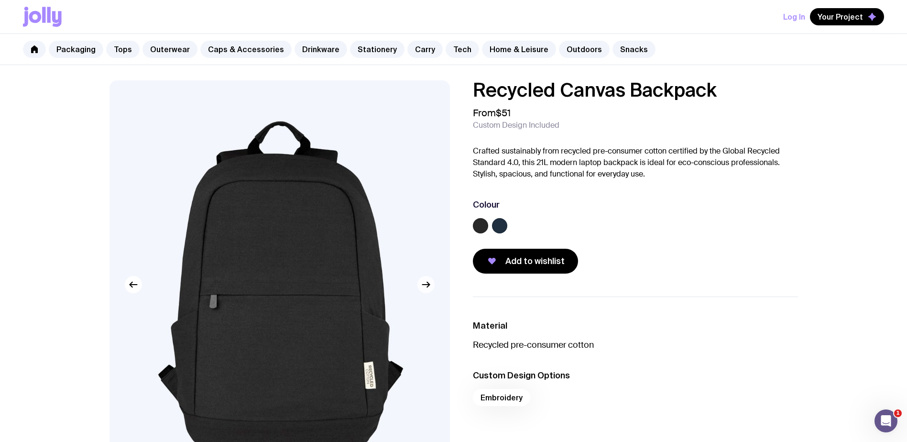
click at [430, 288] on icon "button" at bounding box center [425, 284] width 11 height 11
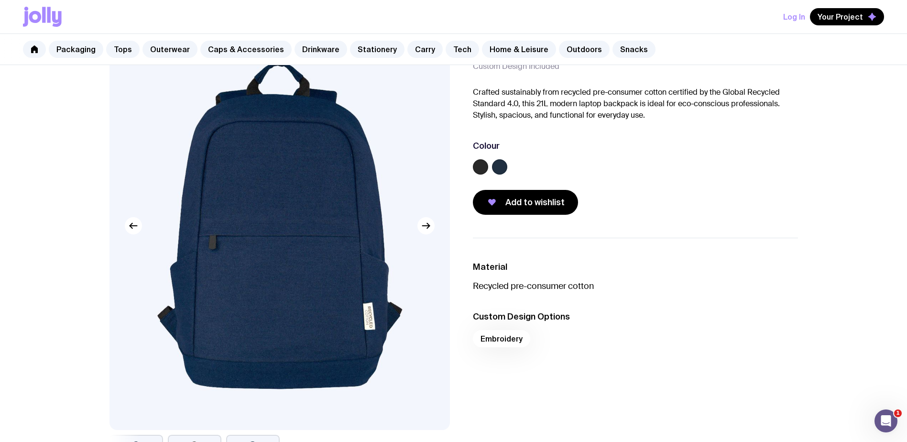
scroll to position [48, 0]
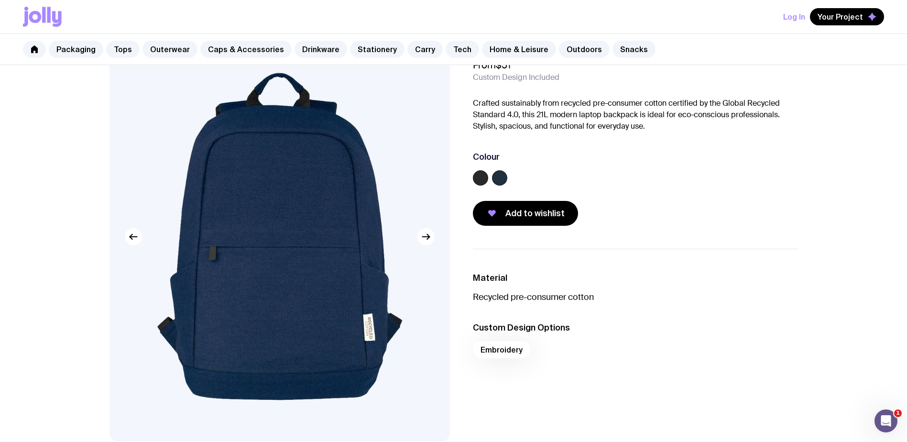
click at [437, 236] on img at bounding box center [279, 237] width 340 height 408
click at [430, 238] on icon "button" at bounding box center [425, 236] width 11 height 11
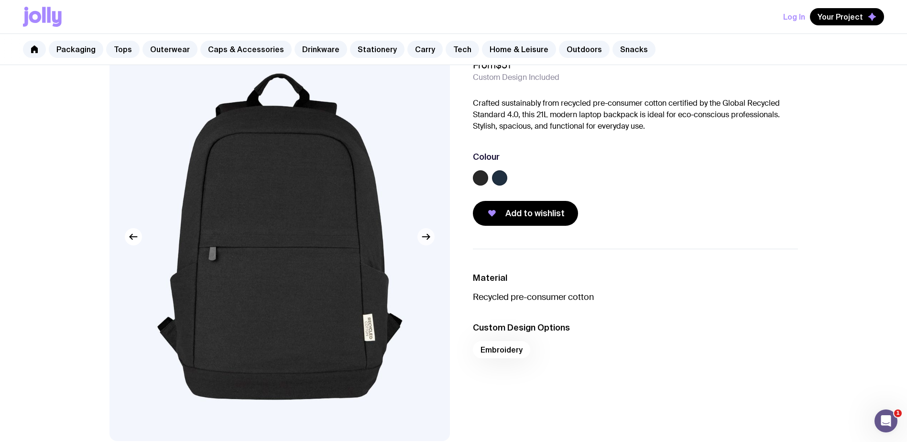
click at [430, 238] on icon "button" at bounding box center [425, 236] width 11 height 11
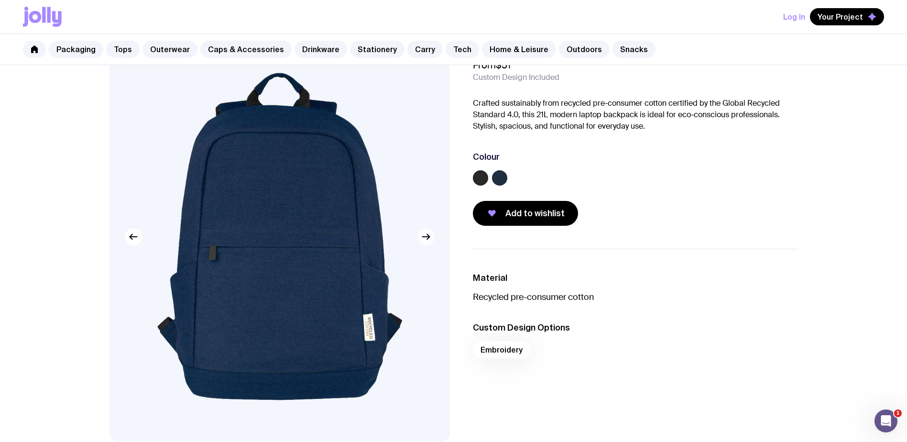
click at [430, 238] on icon "button" at bounding box center [425, 236] width 11 height 11
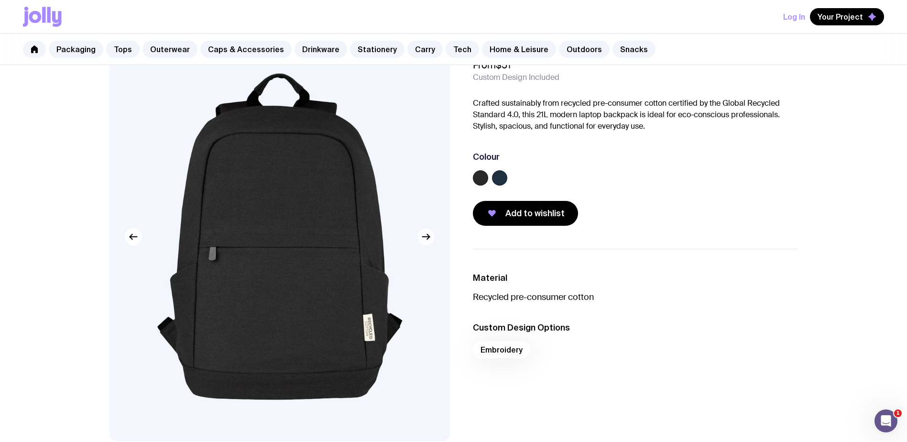
click at [430, 238] on icon "button" at bounding box center [425, 236] width 11 height 11
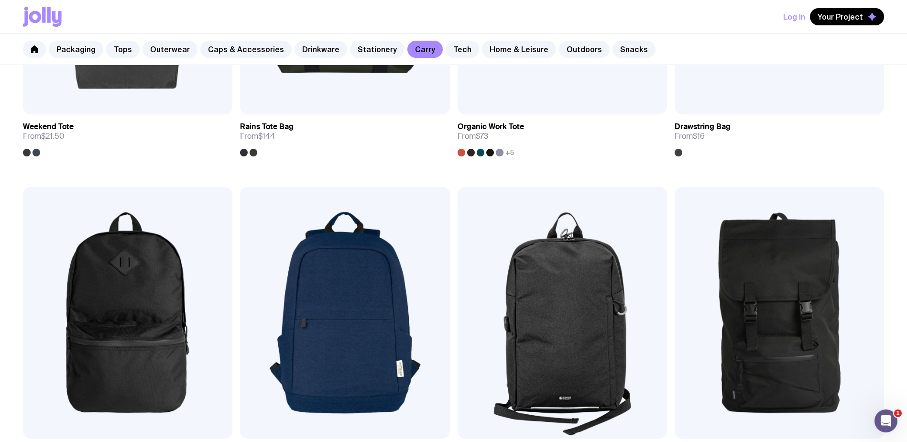
scroll to position [829, 0]
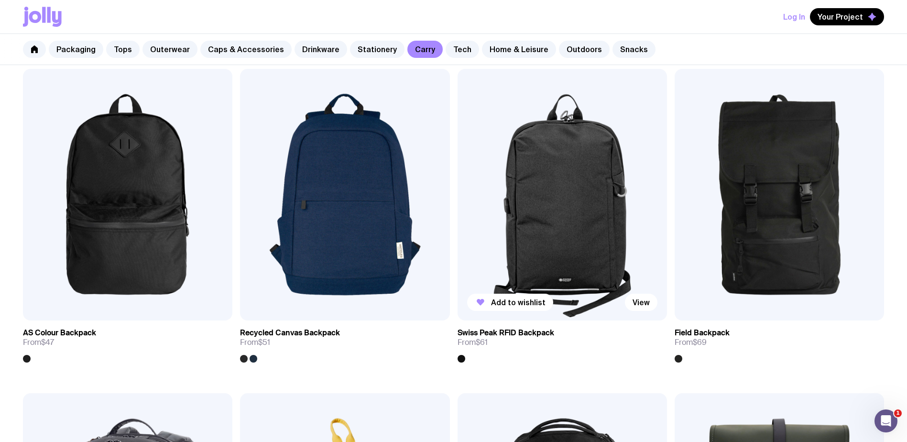
click at [572, 226] on img at bounding box center [562, 194] width 209 height 251
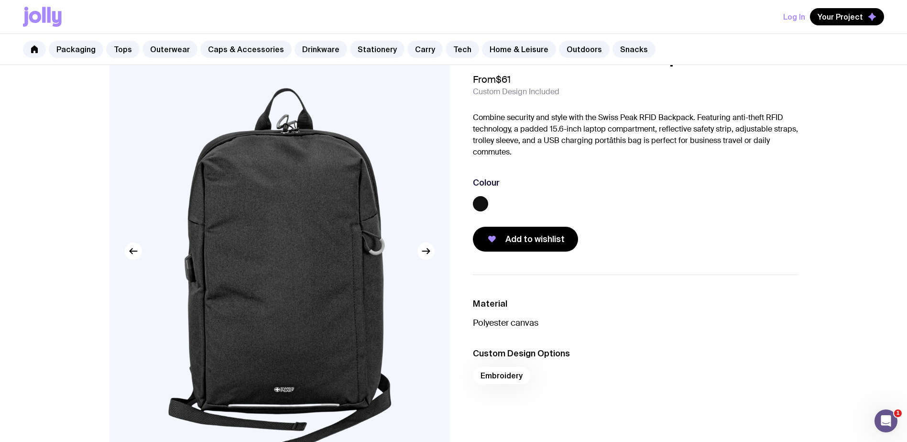
scroll to position [48, 0]
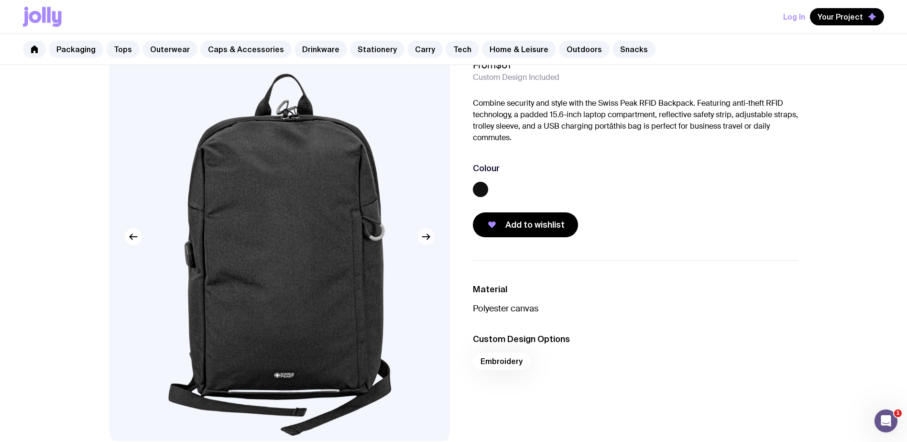
click at [431, 240] on icon "button" at bounding box center [425, 236] width 11 height 11
click at [430, 239] on icon "button" at bounding box center [425, 236] width 11 height 11
